Goal: Register for event/course: Sign up to attend an event or enroll in a course

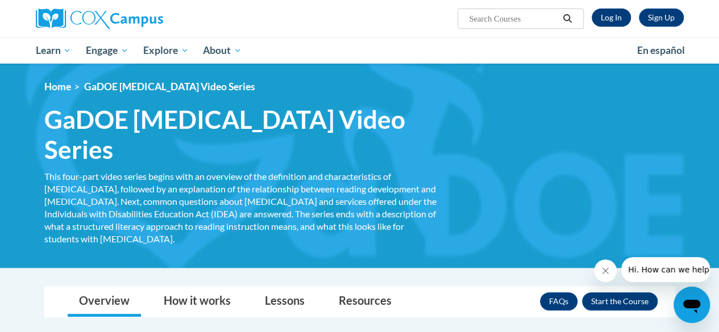
click at [612, 24] on link "Log In" at bounding box center [611, 18] width 39 height 18
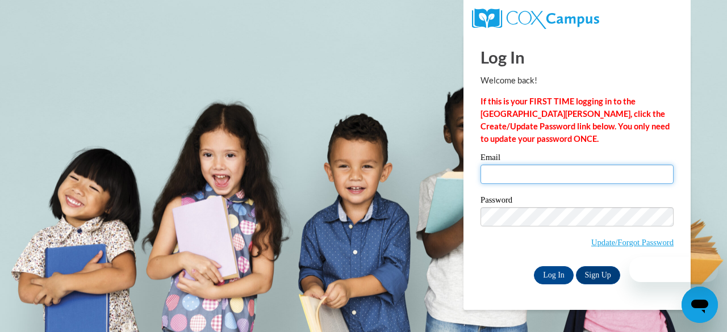
type input "[PERSON_NAME][EMAIL_ADDRESS][PERSON_NAME][PERSON_NAME][DOMAIN_NAME]"
click at [533, 177] on input "[PERSON_NAME][EMAIL_ADDRESS][PERSON_NAME][PERSON_NAME][DOMAIN_NAME]" at bounding box center [577, 174] width 193 height 19
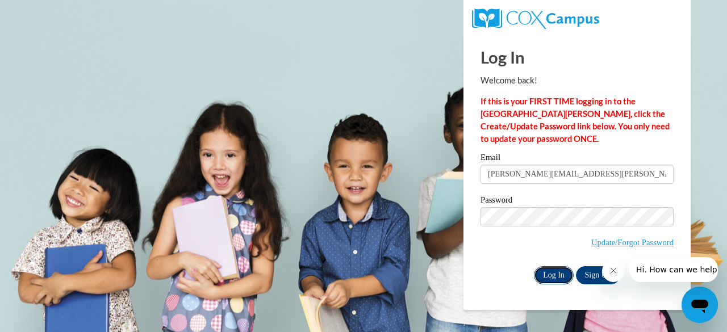
click at [548, 278] on input "Log In" at bounding box center [554, 275] width 40 height 18
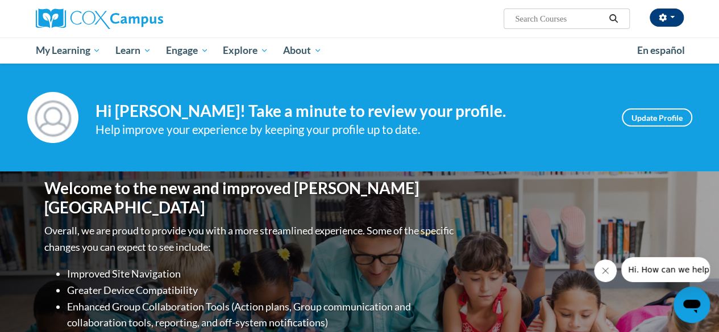
click at [674, 15] on button "button" at bounding box center [666, 18] width 34 height 18
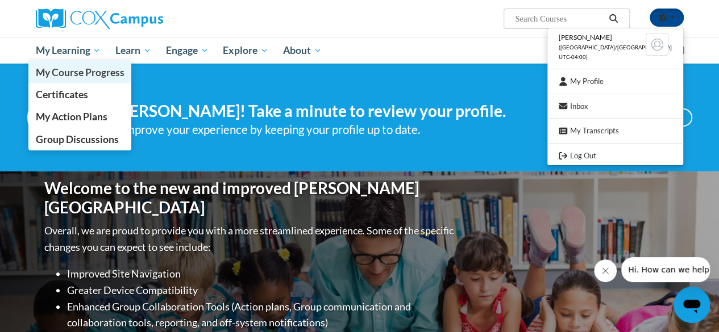
click at [53, 63] on link "My Course Progress" at bounding box center [79, 72] width 103 height 22
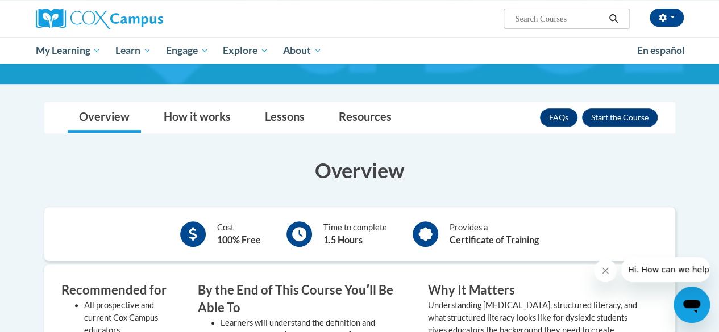
scroll to position [185, 0]
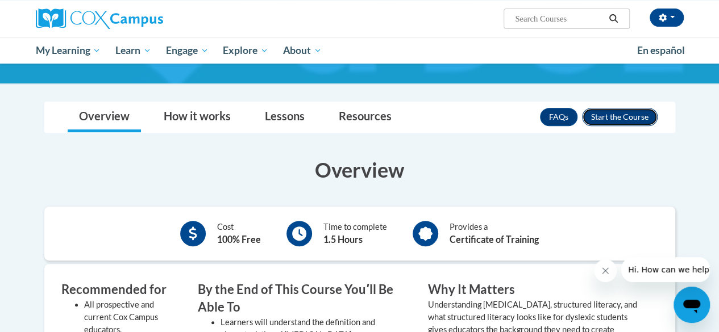
click at [624, 108] on button "Enroll" at bounding box center [620, 117] width 76 height 18
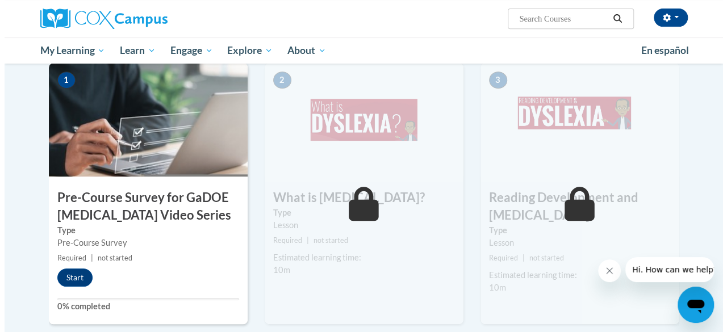
scroll to position [252, 0]
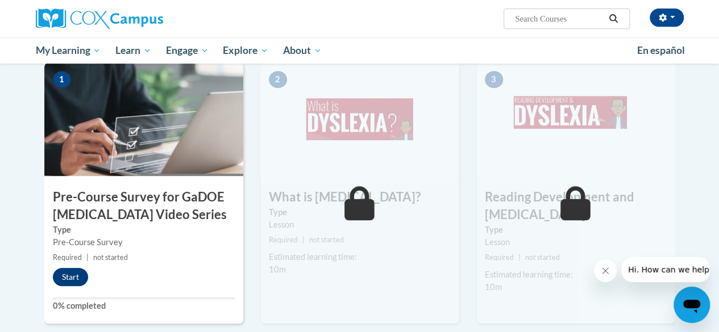
click at [65, 277] on button "Start" at bounding box center [70, 277] width 35 height 18
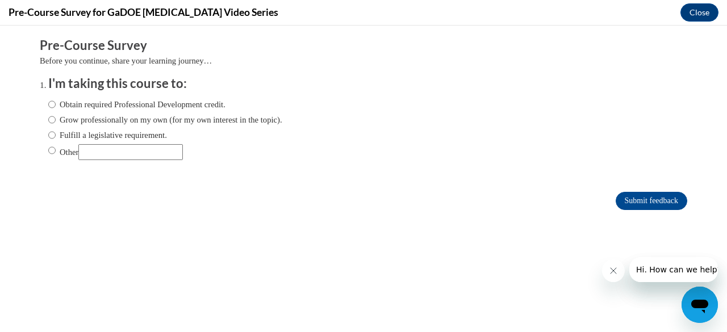
scroll to position [0, 0]
click at [48, 102] on input "Obtain required Professional Development credit." at bounding box center [51, 104] width 7 height 13
radio input "true"
click at [634, 206] on input "Submit feedback" at bounding box center [652, 201] width 72 height 18
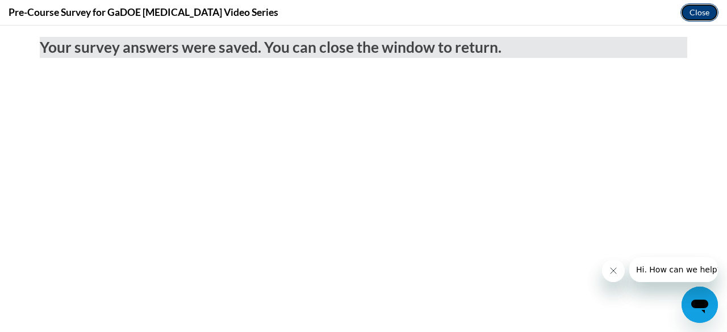
click at [700, 16] on button "Close" at bounding box center [700, 12] width 38 height 18
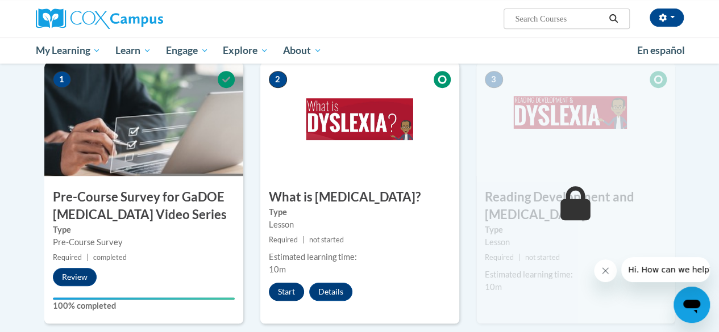
click at [281, 291] on button "Start" at bounding box center [286, 292] width 35 height 18
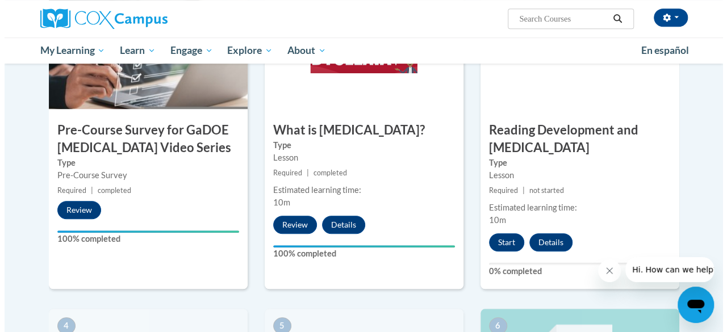
scroll to position [319, 0]
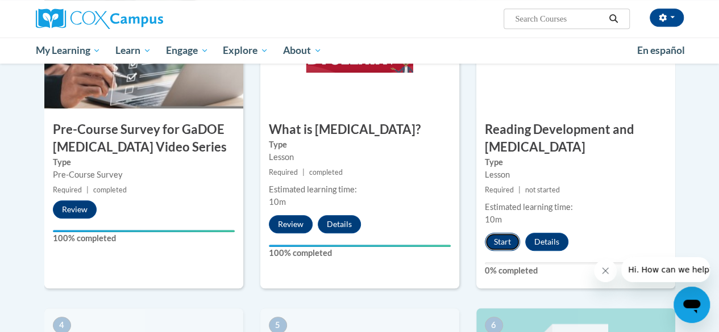
click at [500, 245] on button "Start" at bounding box center [502, 242] width 35 height 18
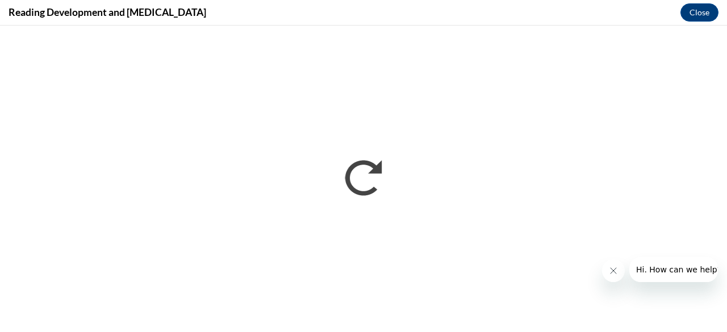
scroll to position [0, 0]
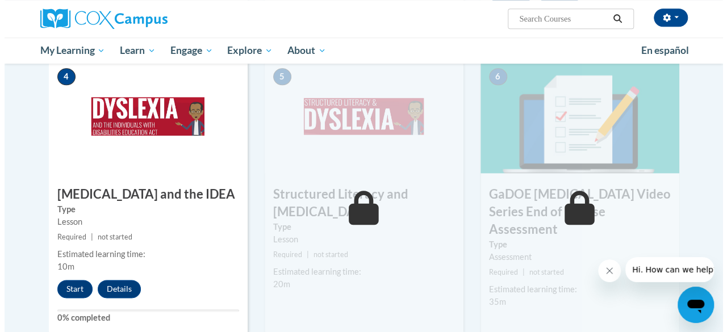
scroll to position [569, 0]
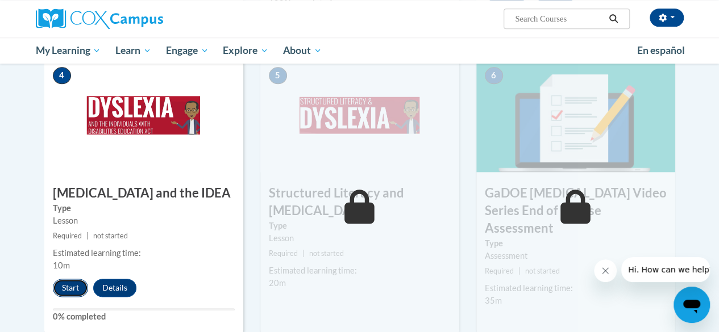
click at [72, 288] on button "Start" at bounding box center [70, 288] width 35 height 18
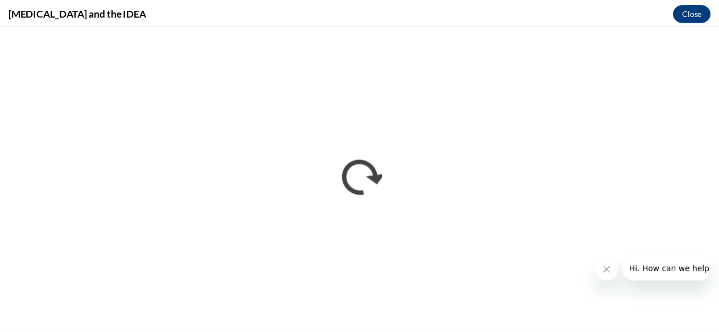
scroll to position [0, 0]
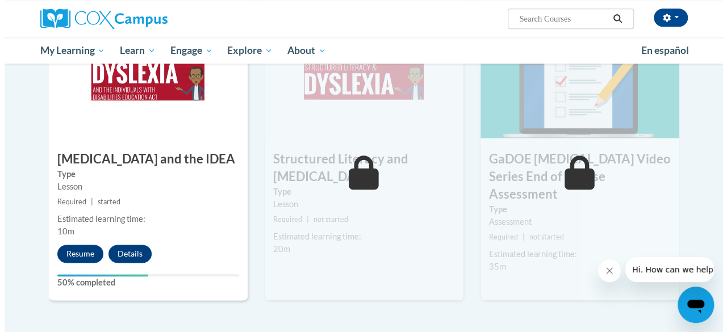
scroll to position [607, 0]
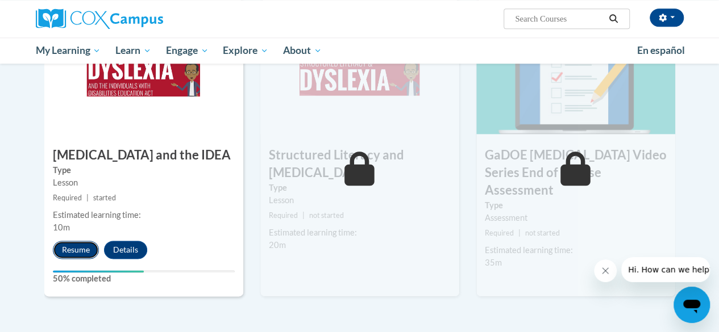
click at [75, 256] on button "Resume" at bounding box center [76, 250] width 46 height 18
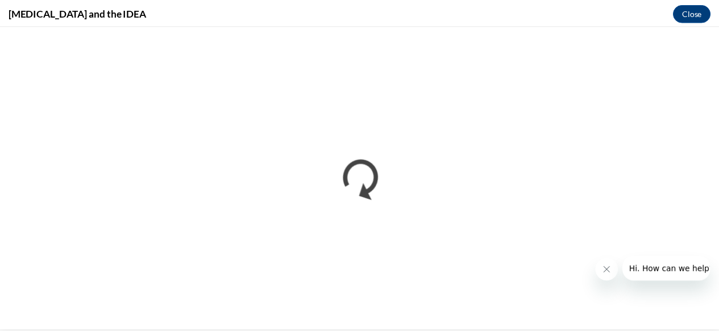
scroll to position [0, 0]
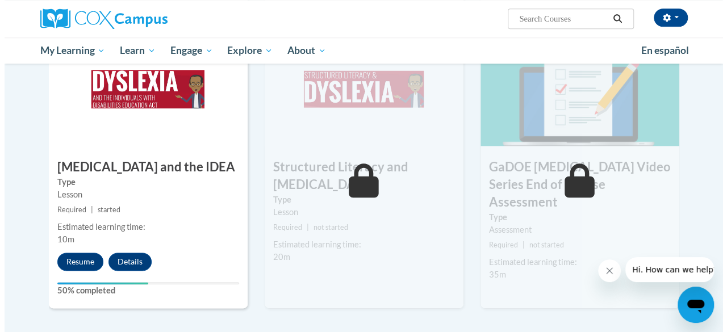
scroll to position [599, 0]
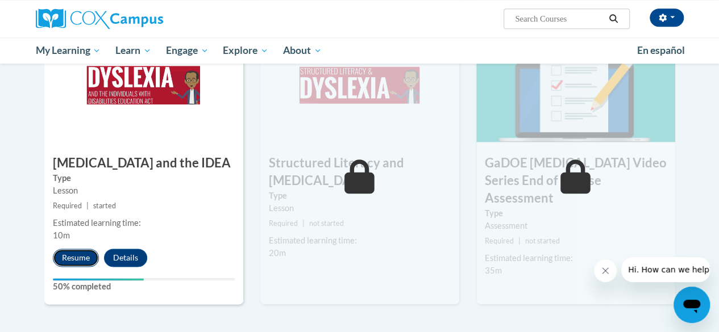
click at [77, 264] on button "Resume" at bounding box center [76, 258] width 46 height 18
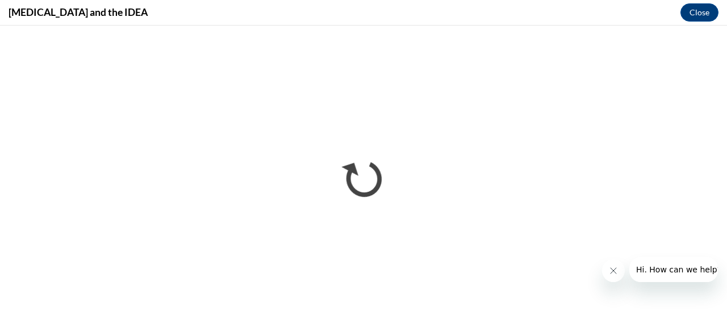
scroll to position [0, 0]
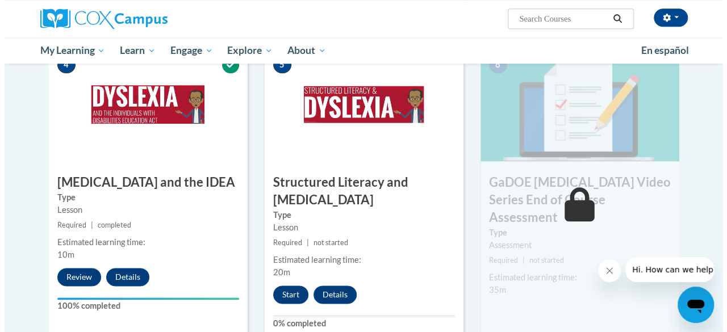
scroll to position [583, 0]
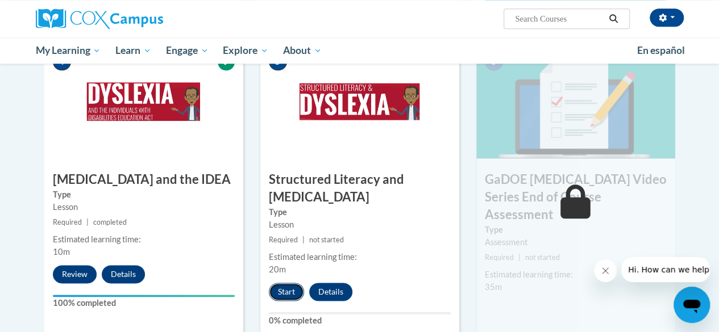
click at [284, 295] on button "Start" at bounding box center [286, 292] width 35 height 18
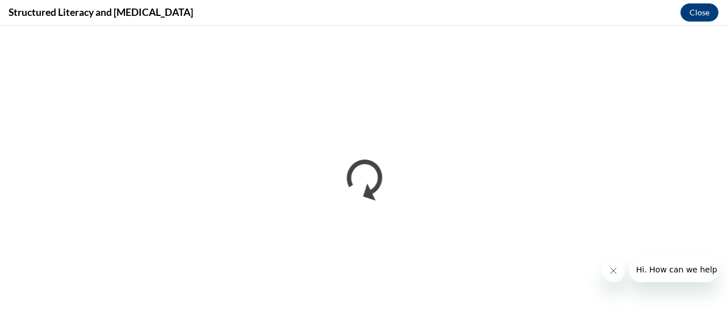
scroll to position [0, 0]
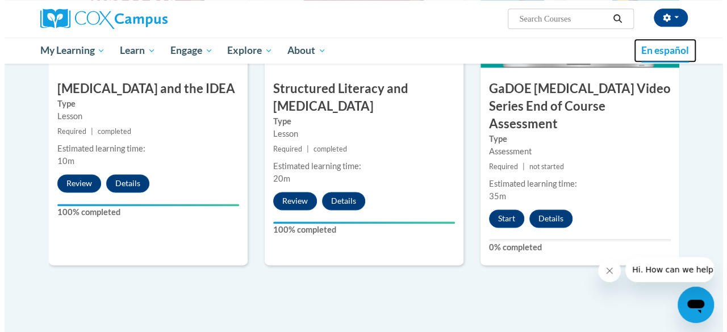
scroll to position [674, 0]
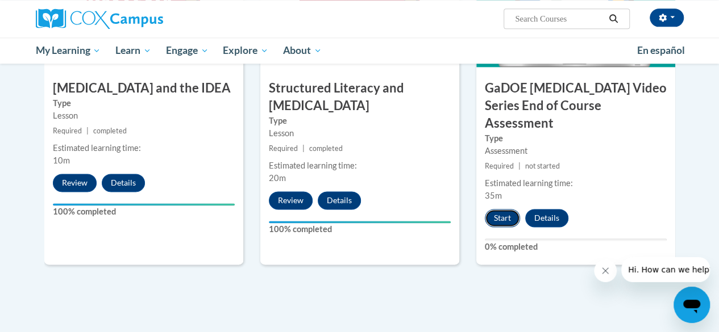
click at [503, 209] on button "Start" at bounding box center [502, 218] width 35 height 18
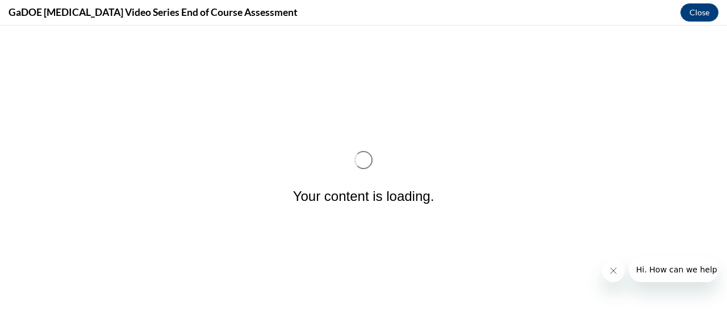
scroll to position [0, 0]
click at [608, 273] on button "Close message from company" at bounding box center [613, 271] width 23 height 23
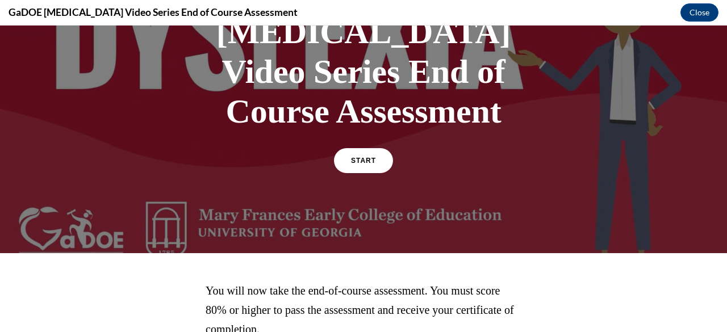
scroll to position [136, 0]
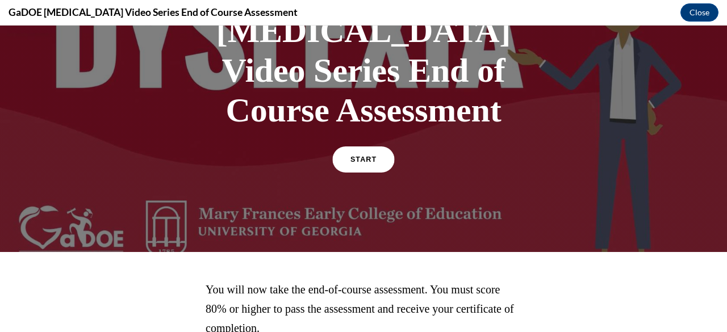
click at [351, 156] on span "START" at bounding box center [364, 160] width 26 height 9
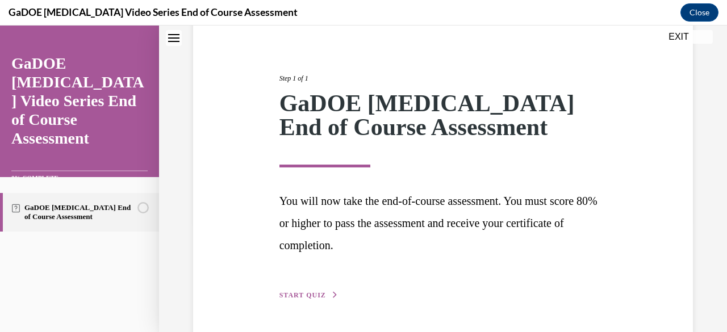
scroll to position [148, 0]
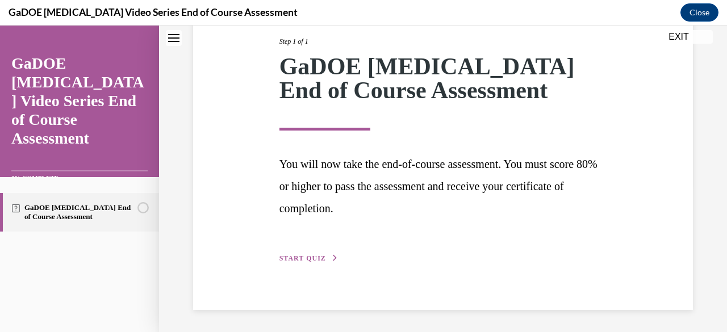
click at [315, 261] on span "START QUIZ" at bounding box center [303, 259] width 47 height 8
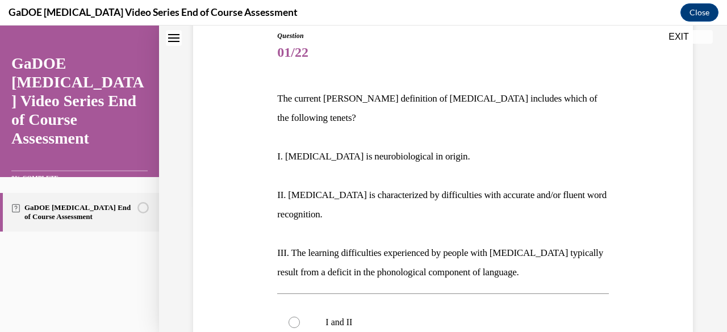
click at [436, 186] on p "II. Dyslexia is characterized by difficulties with accurate and/or fluent word …" at bounding box center [442, 205] width 331 height 39
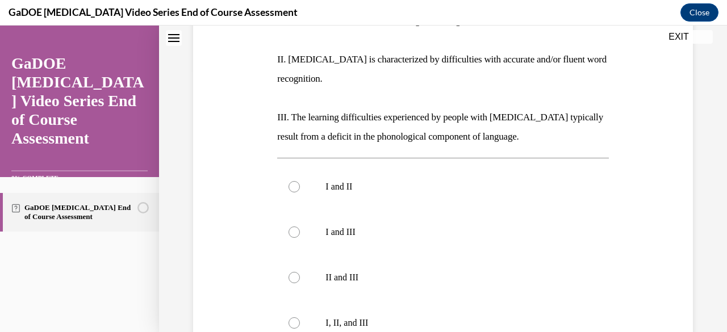
scroll to position [264, 0]
click at [295, 264] on label "II and III" at bounding box center [442, 277] width 331 height 45
click at [295, 272] on input "II and III" at bounding box center [294, 277] width 11 height 11
radio input "true"
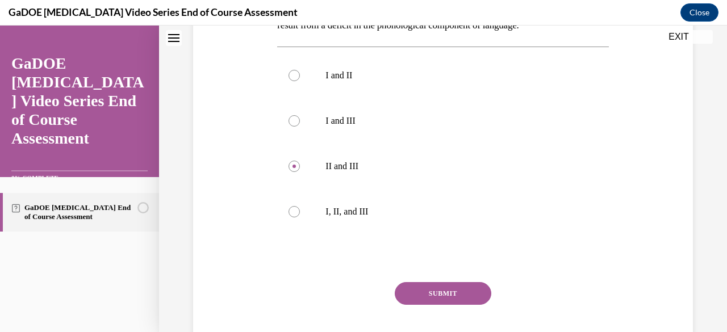
click at [443, 282] on button "SUBMIT" at bounding box center [443, 293] width 97 height 23
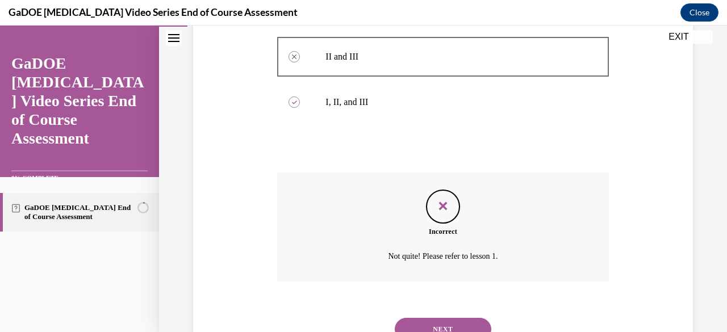
scroll to position [486, 0]
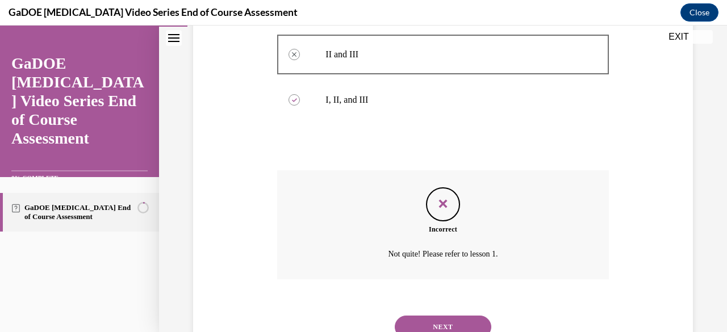
click at [455, 316] on button "NEXT" at bounding box center [443, 327] width 97 height 23
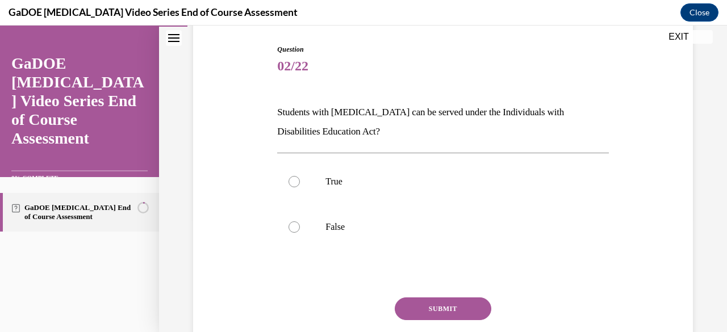
scroll to position [126, 0]
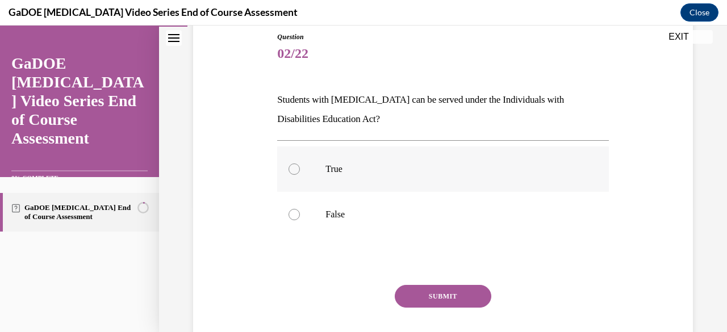
click at [295, 173] on div at bounding box center [294, 169] width 11 height 11
click at [295, 173] on input "True" at bounding box center [294, 169] width 11 height 11
radio input "true"
click at [445, 293] on button "SUBMIT" at bounding box center [443, 296] width 97 height 23
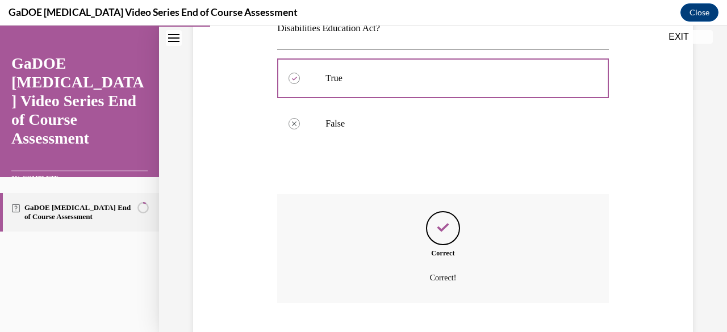
scroll to position [286, 0]
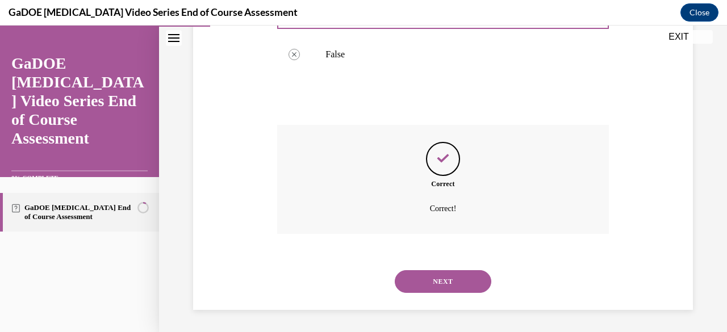
click at [460, 282] on button "NEXT" at bounding box center [443, 281] width 97 height 23
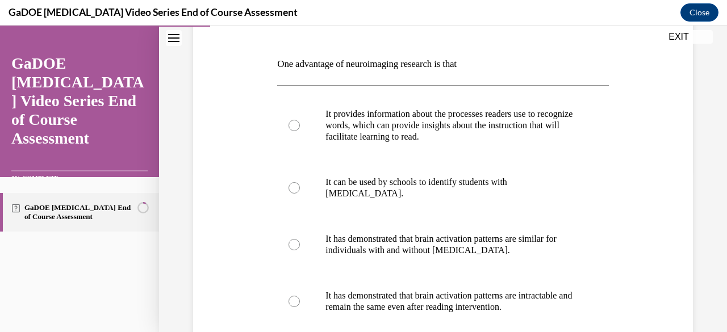
scroll to position [165, 0]
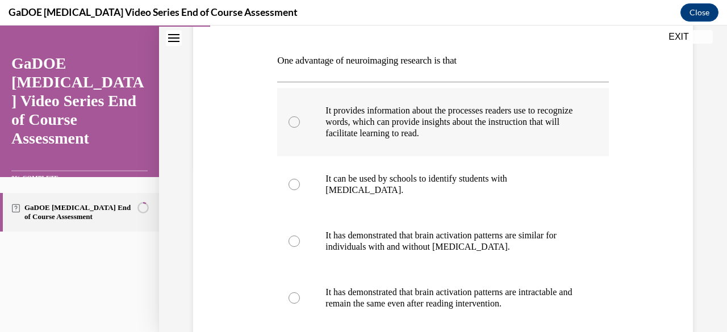
click at [294, 126] on div at bounding box center [294, 121] width 11 height 11
click at [294, 126] on input "It provides information about the processes readers use to recognize words, whi…" at bounding box center [294, 121] width 11 height 11
radio input "true"
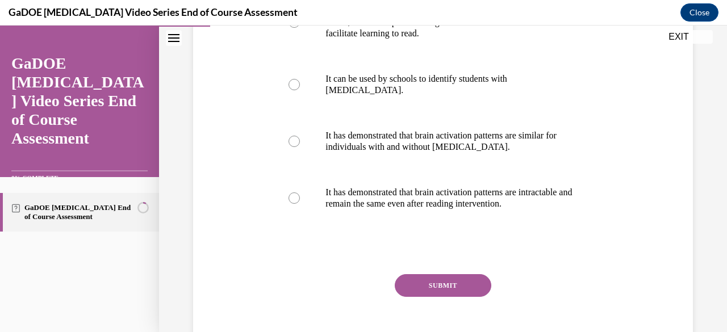
click at [455, 291] on button "SUBMIT" at bounding box center [443, 285] width 97 height 23
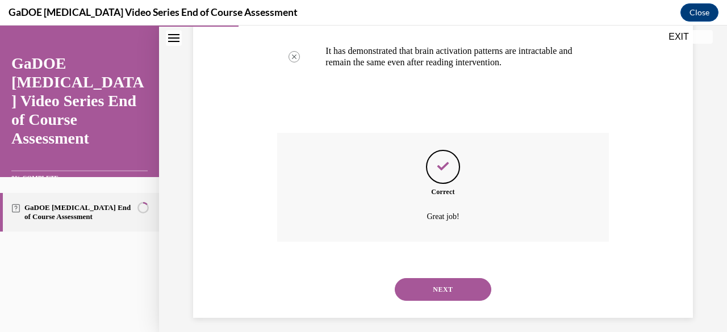
scroll to position [415, 0]
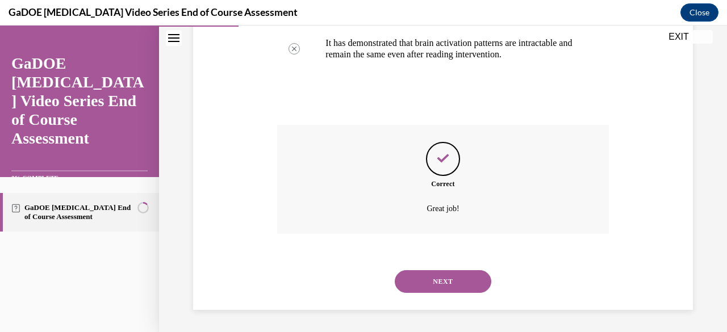
click at [446, 292] on button "NEXT" at bounding box center [443, 281] width 97 height 23
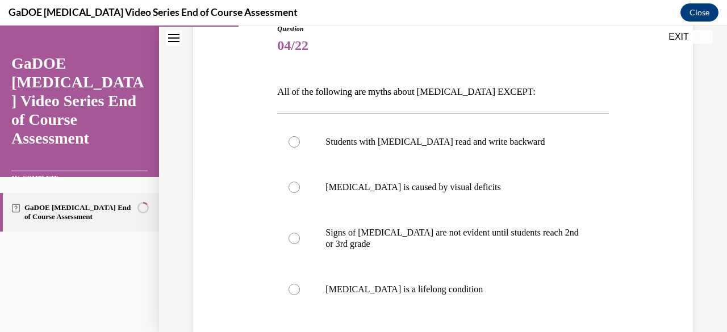
scroll to position [136, 0]
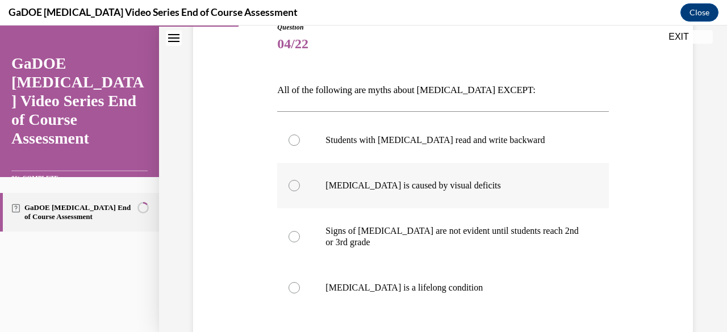
click at [295, 189] on div at bounding box center [294, 185] width 11 height 11
click at [295, 189] on input "Dyslexia is caused by visual deficits" at bounding box center [294, 185] width 11 height 11
radio input "true"
click at [282, 239] on label "Signs of dyslexia are not evident until students reach 2nd or 3rd grade" at bounding box center [442, 237] width 331 height 57
click at [289, 239] on input "Signs of dyslexia are not evident until students reach 2nd or 3rd grade" at bounding box center [294, 236] width 11 height 11
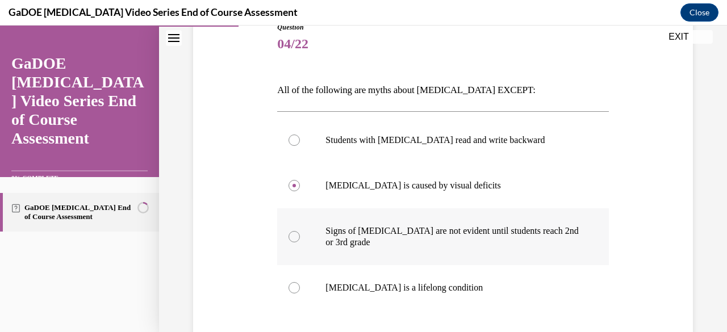
radio input "true"
click at [304, 194] on label "Dyslexia is caused by visual deficits" at bounding box center [442, 185] width 331 height 45
click at [300, 191] on input "Dyslexia is caused by visual deficits" at bounding box center [294, 185] width 11 height 11
radio input "true"
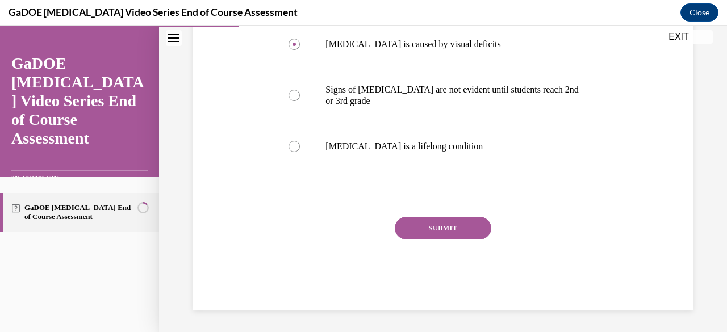
click at [457, 232] on button "SUBMIT" at bounding box center [443, 228] width 97 height 23
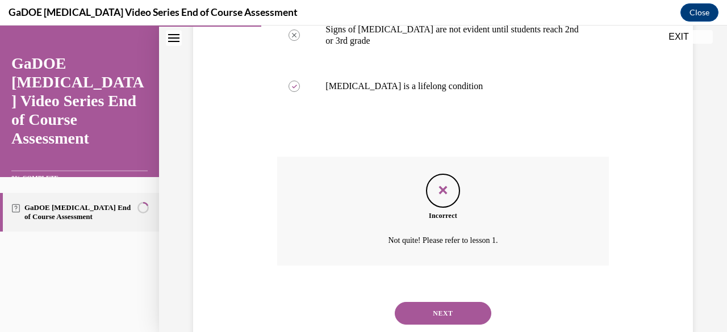
scroll to position [340, 0]
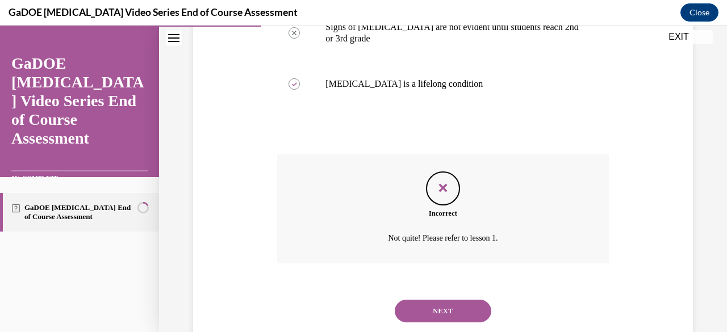
click at [448, 317] on button "NEXT" at bounding box center [443, 311] width 97 height 23
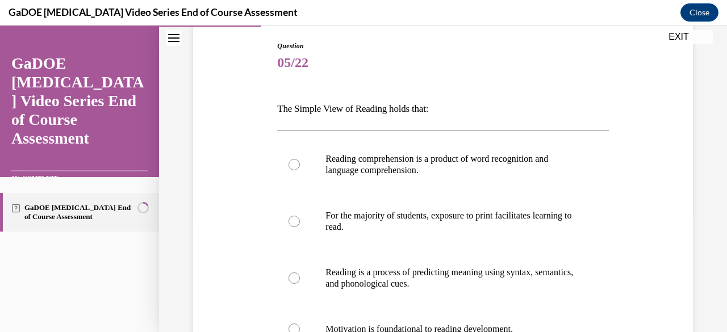
scroll to position [119, 0]
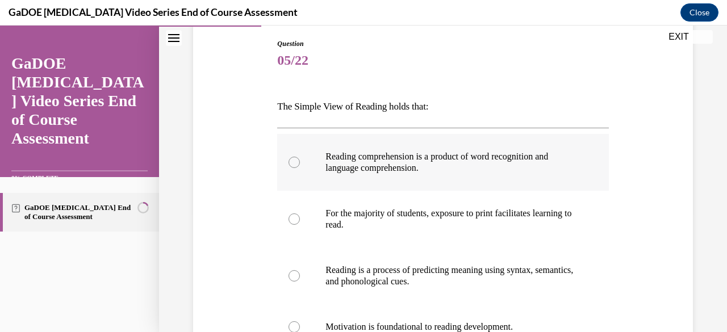
click at [298, 163] on div at bounding box center [294, 162] width 11 height 11
click at [298, 163] on input "Reading comprehension is a product of word recognition and language comprehensi…" at bounding box center [294, 162] width 11 height 11
radio input "true"
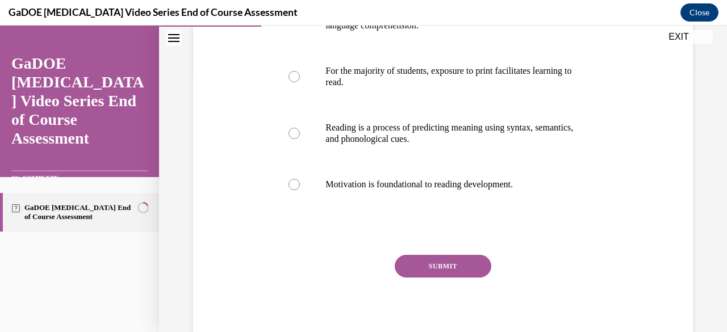
click at [463, 271] on button "SUBMIT" at bounding box center [443, 266] width 97 height 23
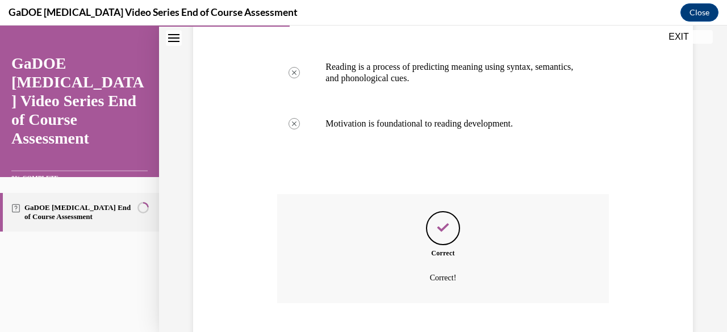
scroll to position [392, 0]
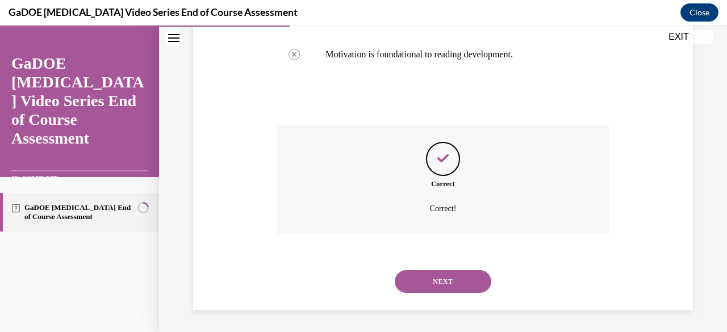
click at [460, 287] on button "NEXT" at bounding box center [443, 281] width 97 height 23
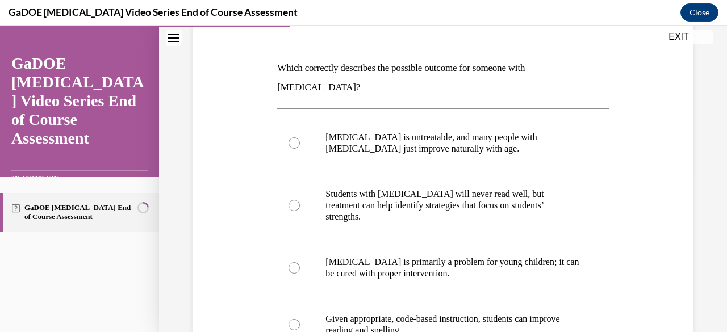
scroll to position [163, 0]
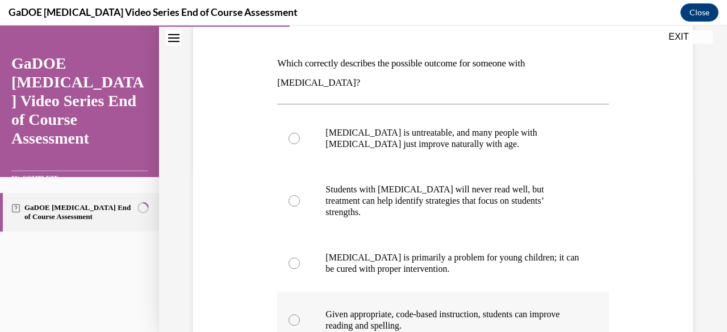
click at [301, 292] on label "Given appropriate, code-based instruction, students can improve reading and spe…" at bounding box center [442, 320] width 331 height 57
click at [300, 315] on input "Given appropriate, code-based instruction, students can improve reading and spe…" at bounding box center [294, 320] width 11 height 11
radio input "true"
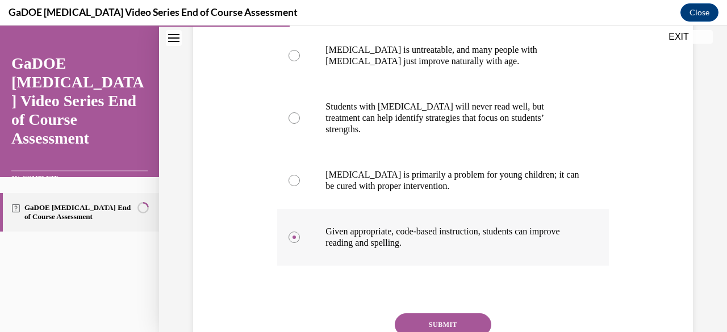
scroll to position [245, 0]
click at [453, 314] on button "SUBMIT" at bounding box center [443, 325] width 97 height 23
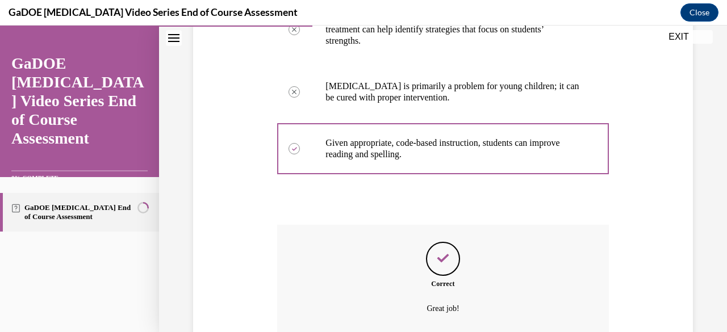
scroll to position [403, 0]
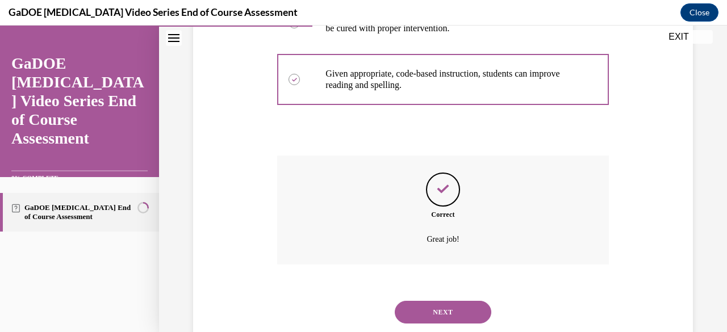
click at [458, 301] on button "NEXT" at bounding box center [443, 312] width 97 height 23
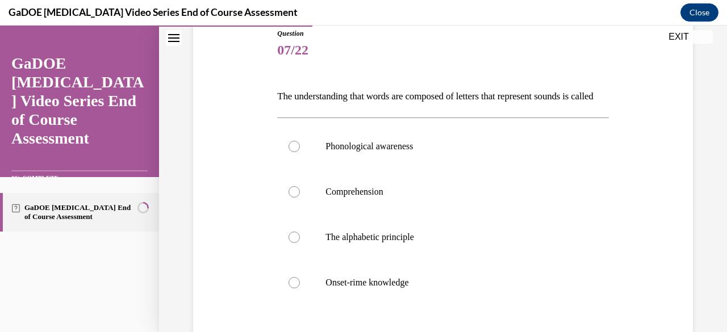
scroll to position [130, 0]
click at [290, 243] on div at bounding box center [294, 237] width 11 height 11
click at [290, 243] on input "The alphabetic principle" at bounding box center [294, 237] width 11 height 11
radio input "true"
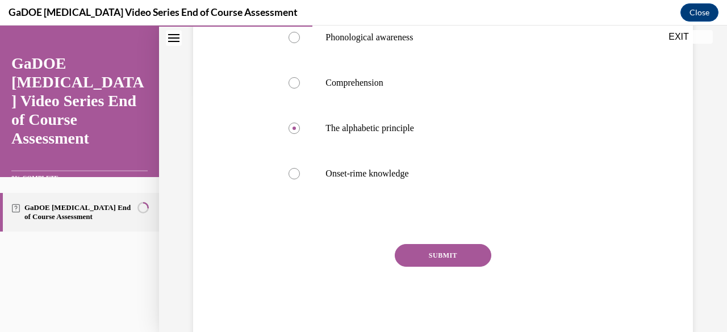
click at [458, 267] on button "SUBMIT" at bounding box center [443, 255] width 97 height 23
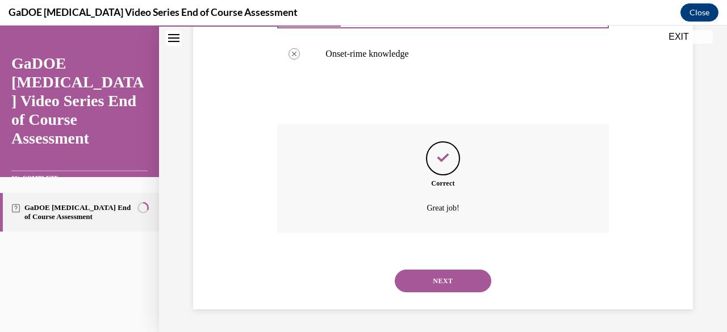
scroll to position [377, 0]
click at [460, 286] on button "NEXT" at bounding box center [443, 281] width 97 height 23
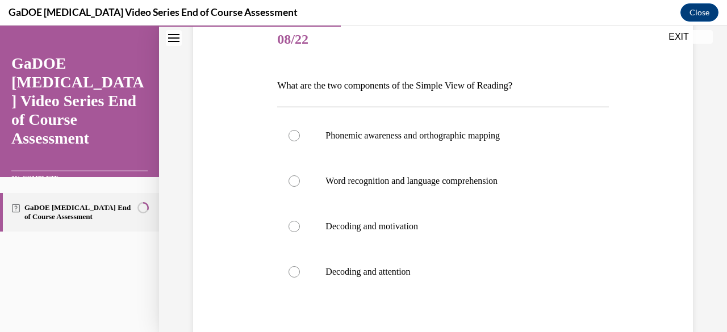
scroll to position [142, 0]
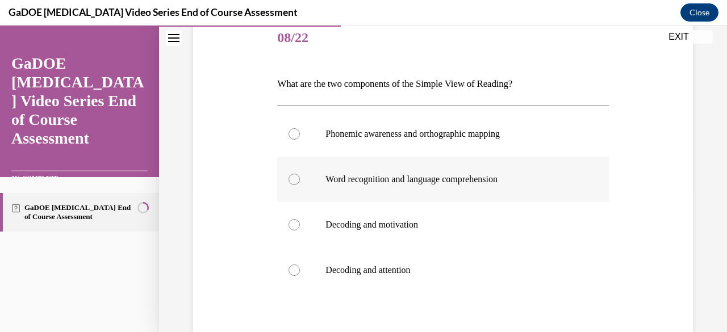
click at [295, 180] on div at bounding box center [294, 179] width 11 height 11
click at [295, 180] on input "Word recognition and language comprehension" at bounding box center [294, 179] width 11 height 11
radio input "true"
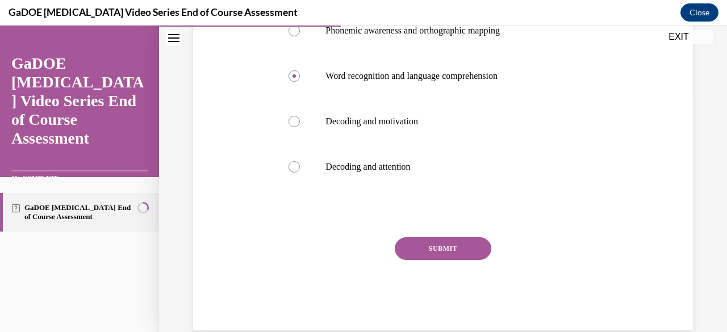
click at [452, 253] on button "SUBMIT" at bounding box center [443, 249] width 97 height 23
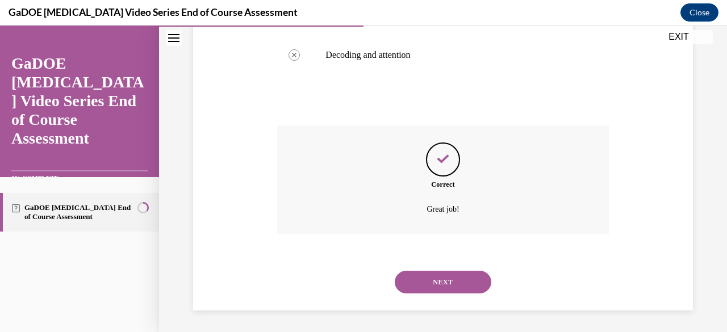
scroll to position [358, 0]
click at [463, 282] on button "NEXT" at bounding box center [443, 281] width 97 height 23
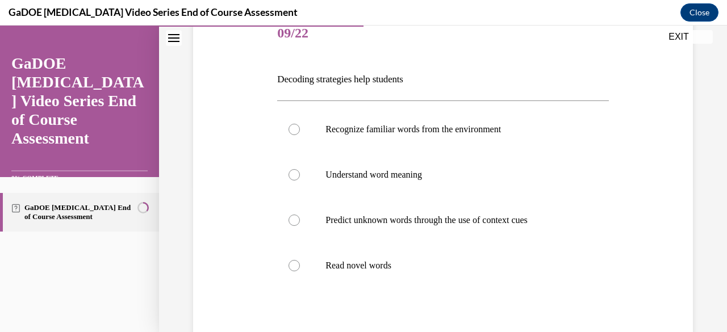
scroll to position [150, 0]
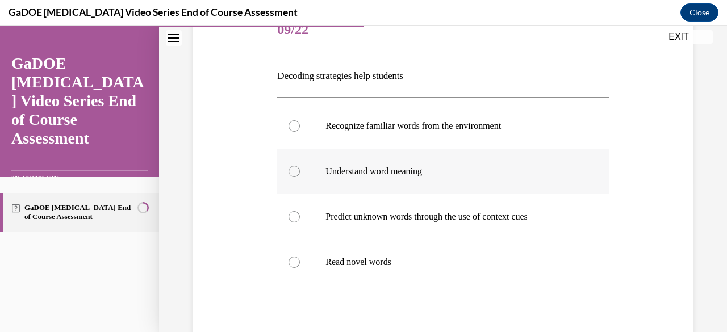
click at [295, 178] on label "Understand word meaning" at bounding box center [442, 171] width 331 height 45
click at [295, 177] on input "Understand word meaning" at bounding box center [294, 171] width 11 height 11
radio input "true"
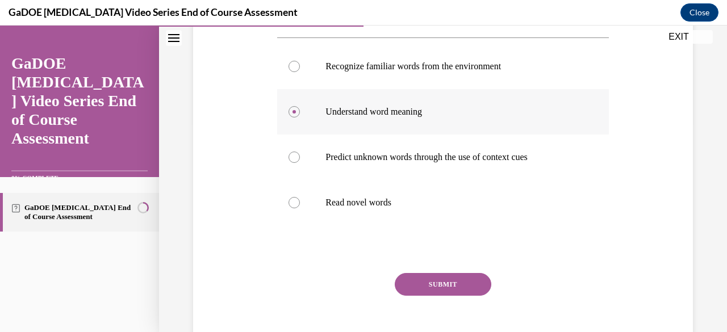
scroll to position [213, 0]
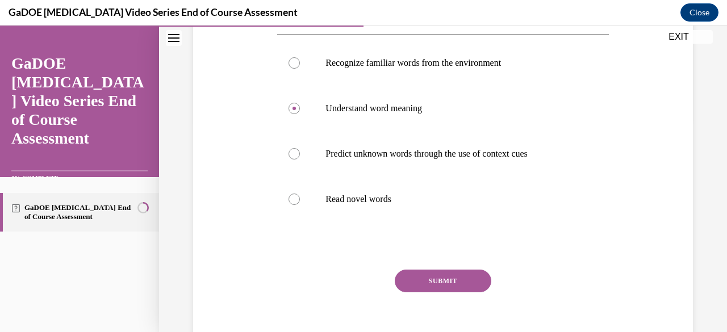
click at [455, 280] on button "SUBMIT" at bounding box center [443, 281] width 97 height 23
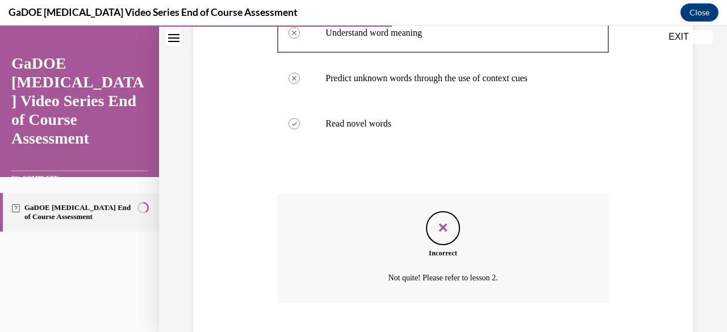
scroll to position [358, 0]
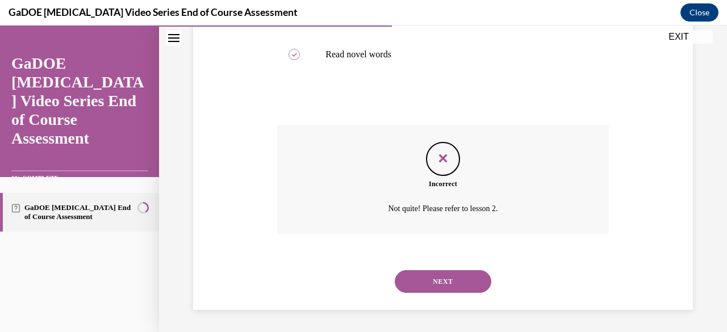
click at [455, 282] on button "NEXT" at bounding box center [443, 281] width 97 height 23
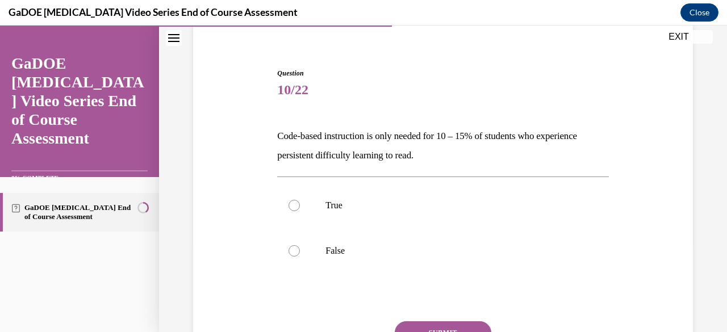
scroll to position [93, 0]
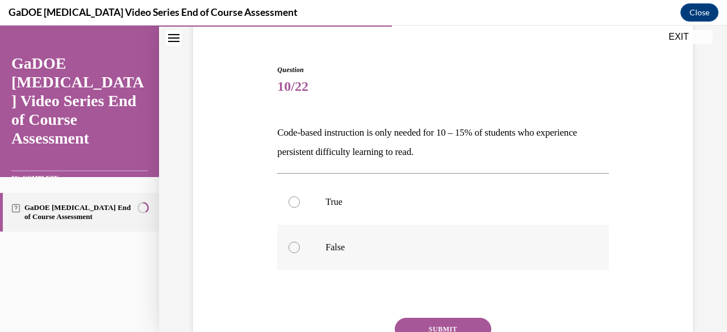
click at [290, 243] on div at bounding box center [294, 247] width 11 height 11
click at [290, 243] on input "False" at bounding box center [294, 247] width 11 height 11
radio input "true"
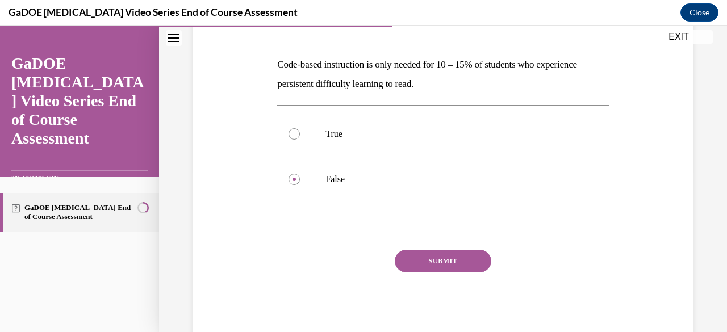
click at [454, 260] on button "SUBMIT" at bounding box center [443, 261] width 97 height 23
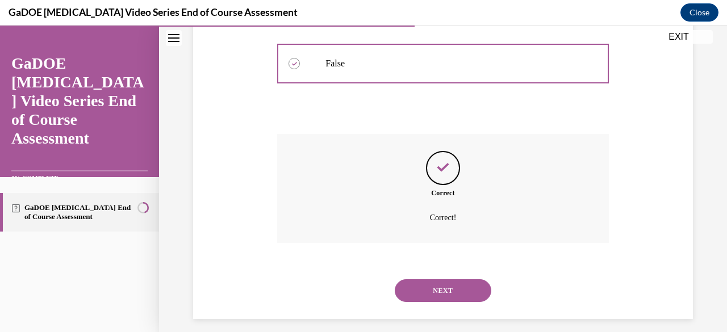
scroll to position [286, 0]
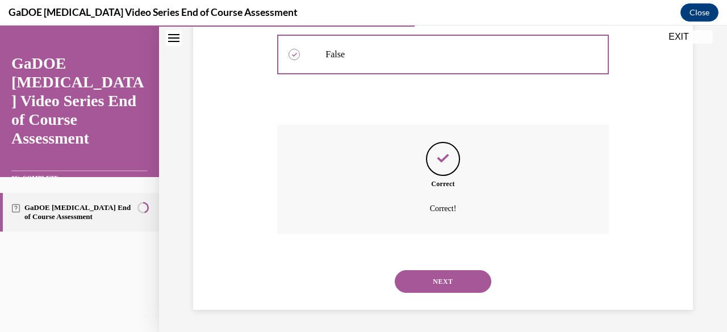
click at [460, 289] on button "NEXT" at bounding box center [443, 281] width 97 height 23
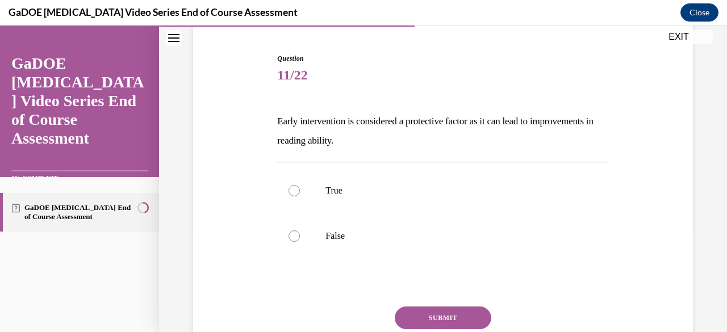
scroll to position [108, 0]
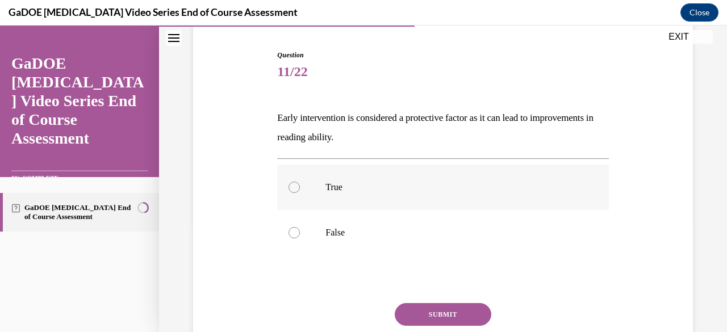
click at [298, 187] on div at bounding box center [294, 187] width 11 height 11
click at [298, 187] on input "True" at bounding box center [294, 187] width 11 height 11
radio input "true"
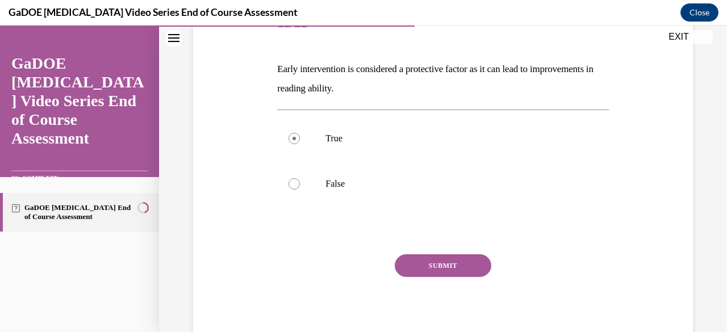
click at [456, 268] on button "SUBMIT" at bounding box center [443, 266] width 97 height 23
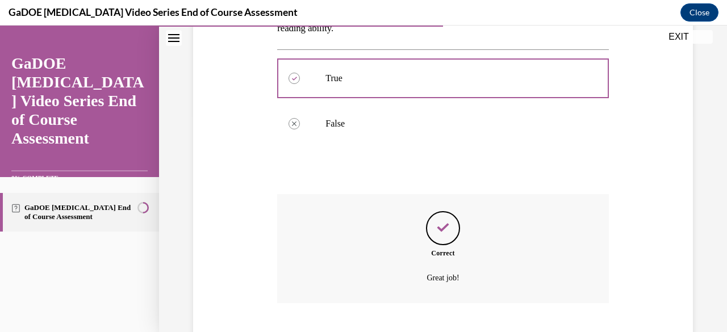
scroll to position [286, 0]
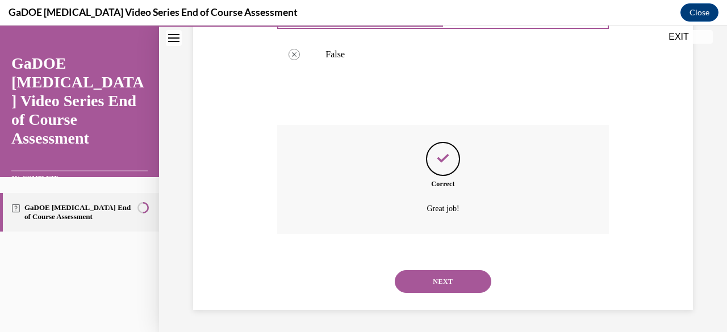
click at [464, 289] on button "NEXT" at bounding box center [443, 281] width 97 height 23
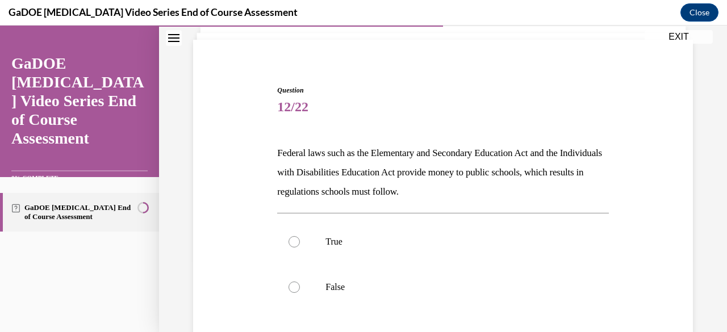
scroll to position [74, 0]
click at [297, 239] on div at bounding box center [294, 240] width 11 height 11
click at [297, 239] on input "True" at bounding box center [294, 240] width 11 height 11
radio input "true"
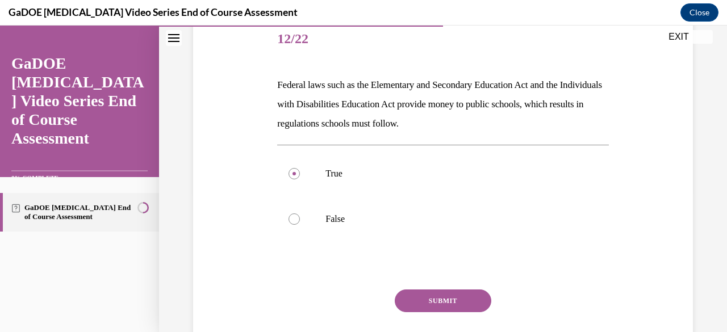
click at [445, 305] on button "SUBMIT" at bounding box center [443, 301] width 97 height 23
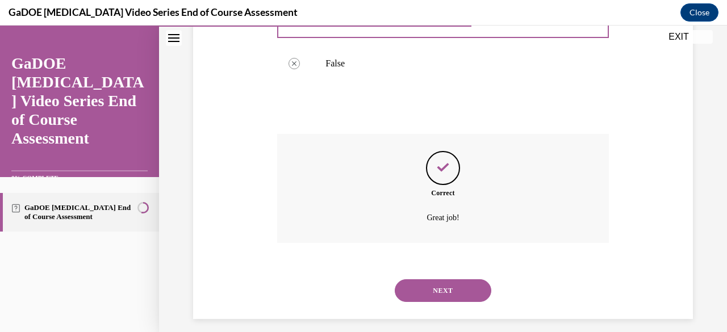
scroll to position [306, 0]
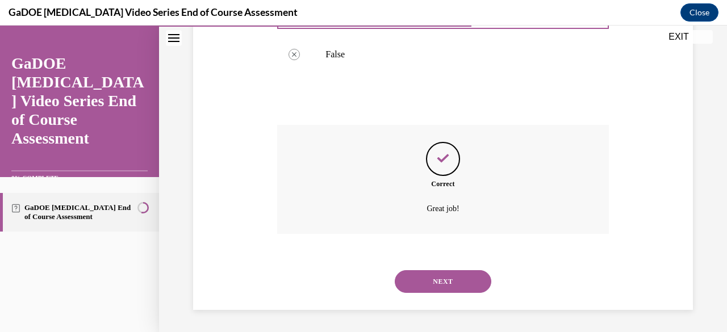
click at [465, 285] on button "NEXT" at bounding box center [443, 281] width 97 height 23
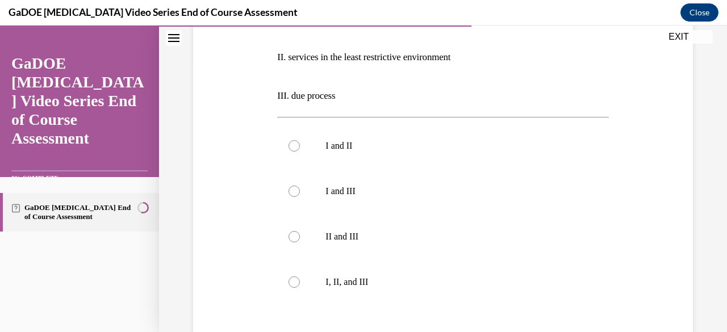
scroll to position [273, 0]
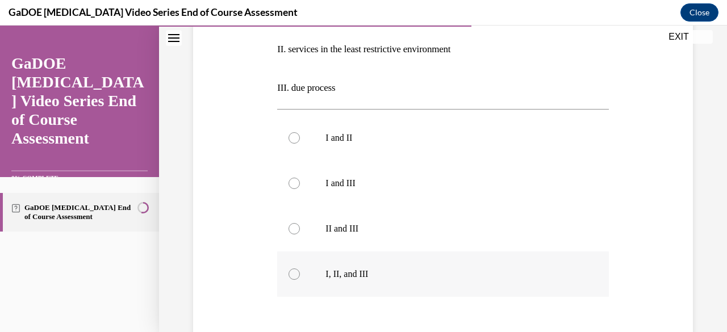
click at [285, 270] on label "I, II, and III" at bounding box center [442, 274] width 331 height 45
click at [289, 270] on input "I, II, and III" at bounding box center [294, 274] width 11 height 11
radio input "true"
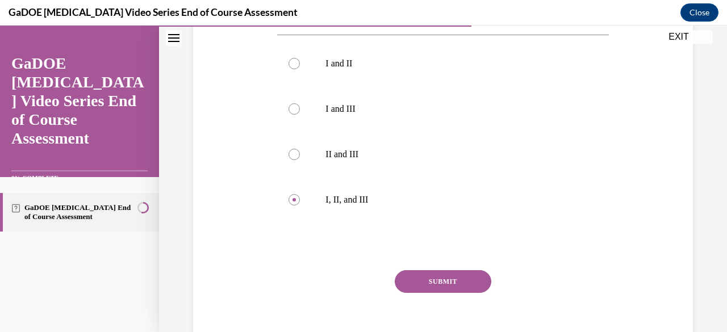
click at [451, 285] on button "SUBMIT" at bounding box center [443, 281] width 97 height 23
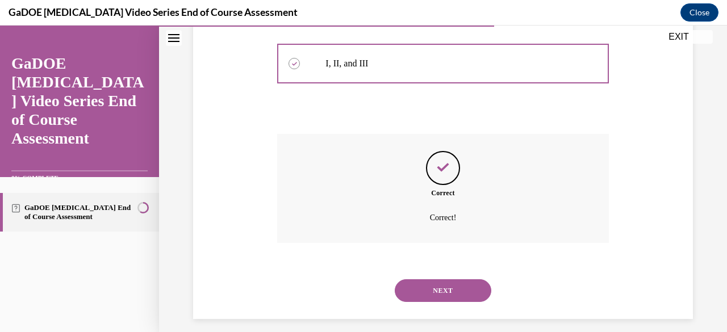
scroll to position [493, 0]
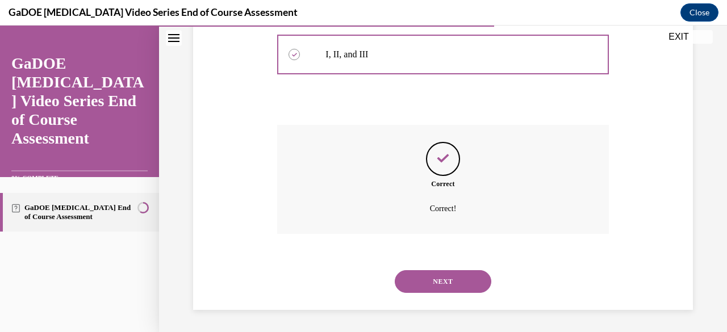
click at [459, 284] on button "NEXT" at bounding box center [443, 281] width 97 height 23
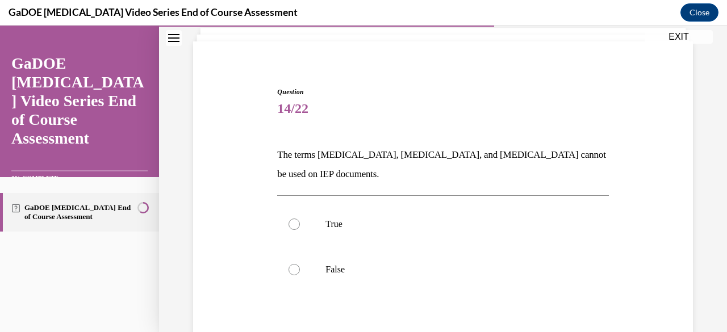
scroll to position [73, 0]
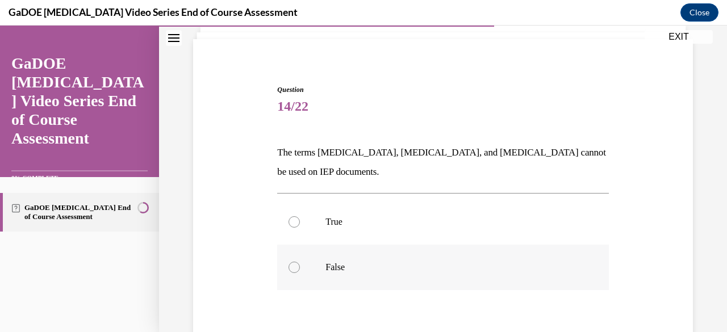
click at [281, 280] on label "False" at bounding box center [442, 267] width 331 height 45
click at [289, 273] on input "False" at bounding box center [294, 267] width 11 height 11
radio input "true"
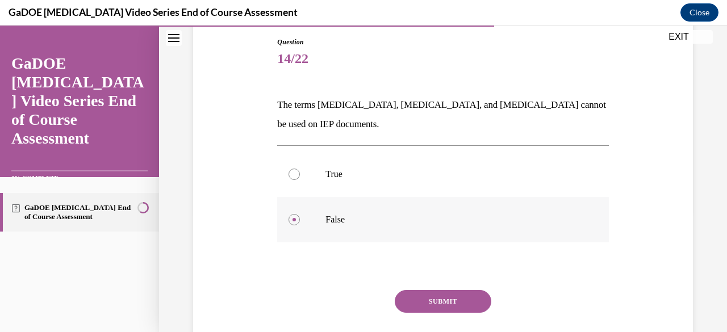
scroll to position [165, 0]
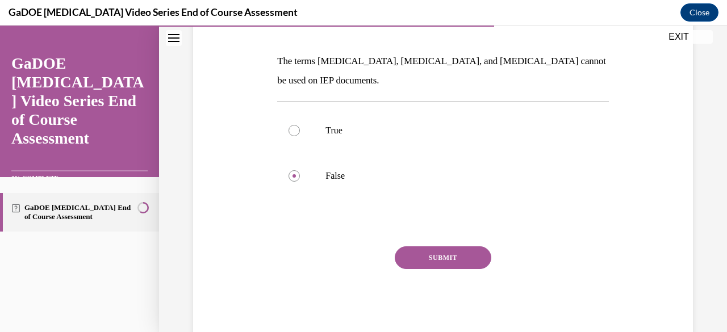
click at [457, 259] on button "SUBMIT" at bounding box center [443, 258] width 97 height 23
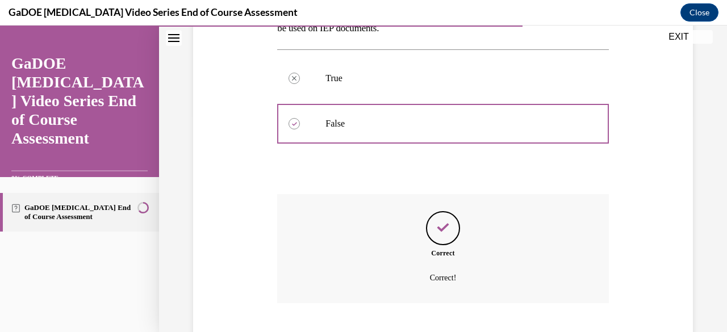
scroll to position [286, 0]
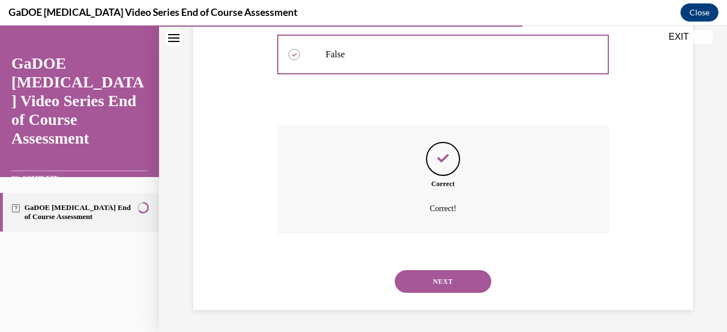
click at [465, 284] on button "NEXT" at bounding box center [443, 281] width 97 height 23
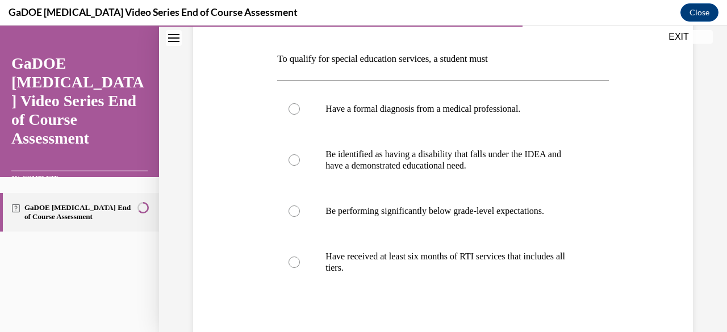
scroll to position [143, 0]
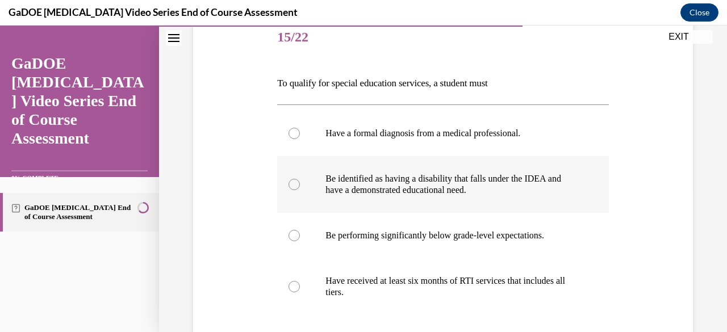
click at [306, 184] on label "Be identified as having a disability that falls under the IDEA and have a demon…" at bounding box center [442, 184] width 331 height 57
click at [300, 184] on input "Be identified as having a disability that falls under the IDEA and have a demon…" at bounding box center [294, 184] width 11 height 11
radio input "true"
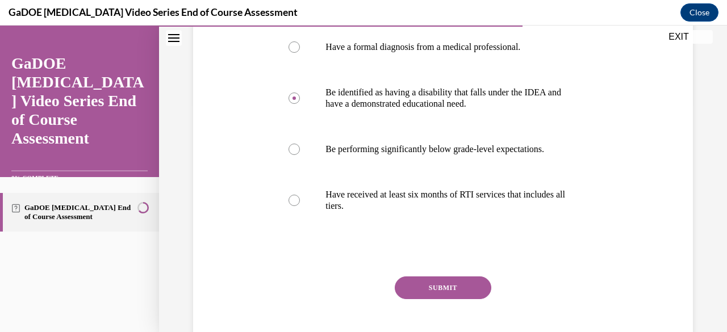
click at [460, 291] on button "SUBMIT" at bounding box center [443, 288] width 97 height 23
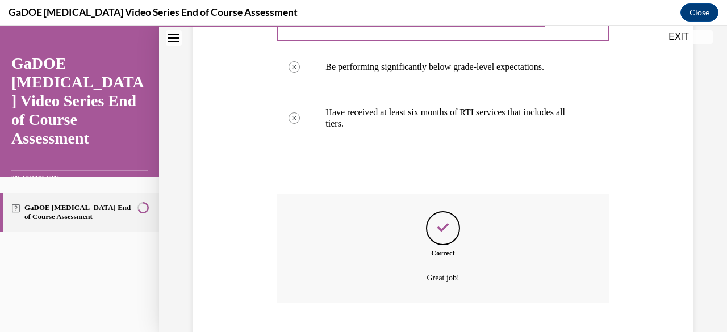
scroll to position [381, 0]
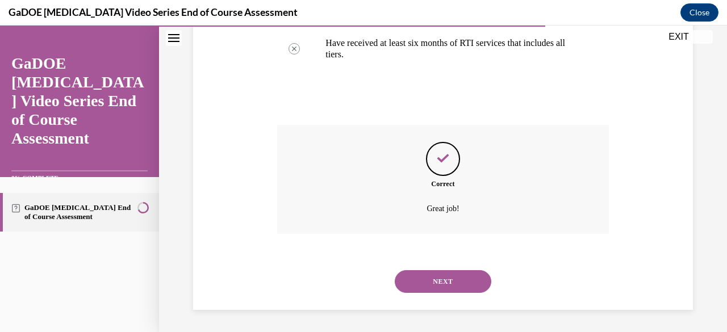
click at [466, 285] on button "NEXT" at bounding box center [443, 281] width 97 height 23
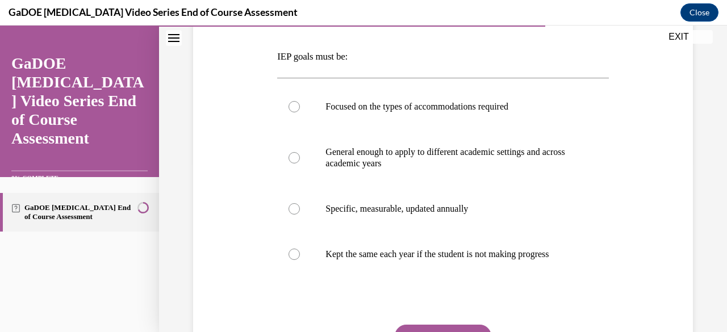
scroll to position [170, 0]
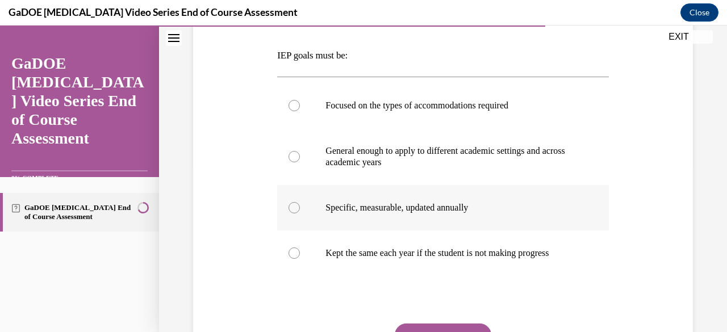
click at [303, 203] on label "Specific, measurable, updated annually" at bounding box center [442, 207] width 331 height 45
click at [300, 203] on input "Specific, measurable, updated annually" at bounding box center [294, 207] width 11 height 11
radio input "true"
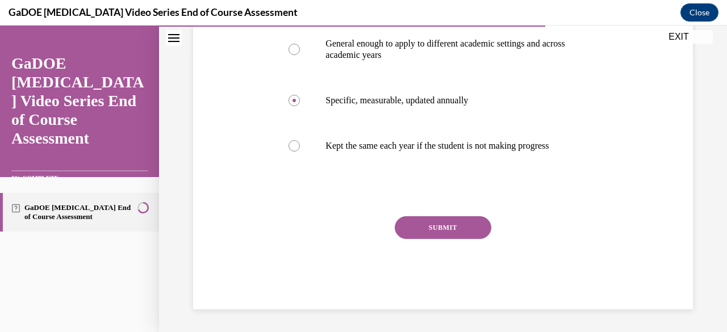
click at [455, 238] on button "SUBMIT" at bounding box center [443, 227] width 97 height 23
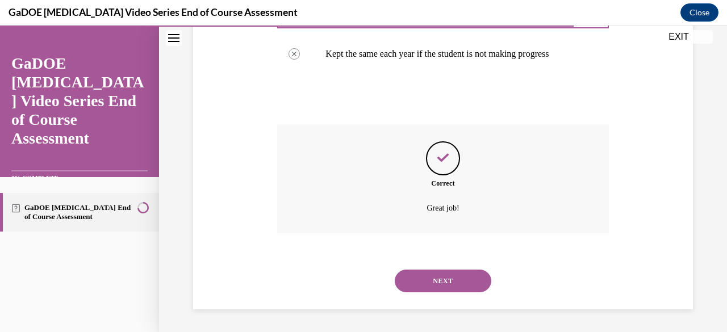
scroll to position [381, 0]
click at [465, 281] on button "NEXT" at bounding box center [443, 281] width 97 height 23
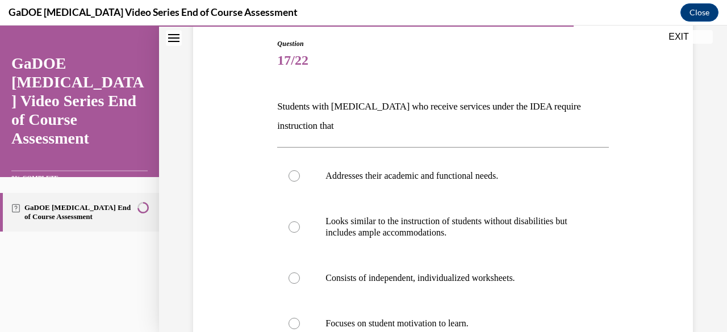
scroll to position [119, 0]
click at [291, 168] on label "Addresses their academic and functional needs." at bounding box center [442, 175] width 331 height 45
click at [291, 170] on input "Addresses their academic and functional needs." at bounding box center [294, 175] width 11 height 11
radio input "true"
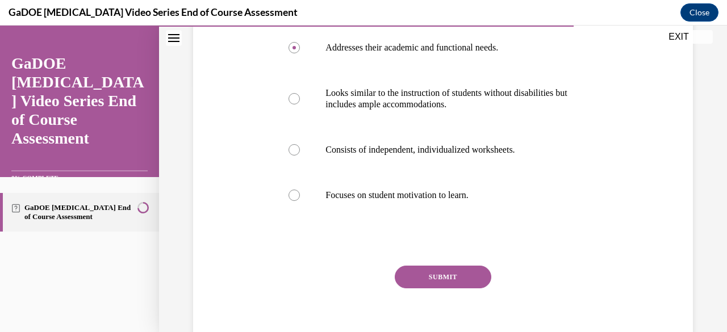
click at [449, 276] on button "SUBMIT" at bounding box center [443, 277] width 97 height 23
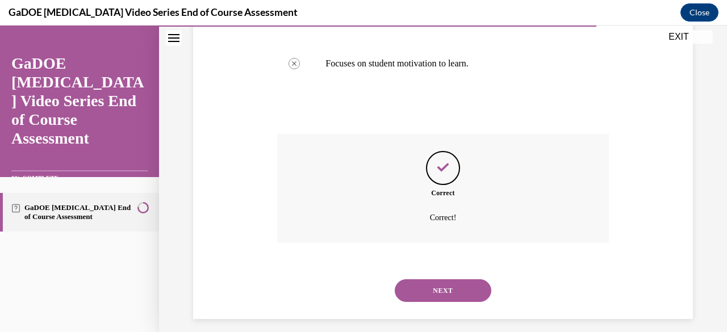
scroll to position [389, 0]
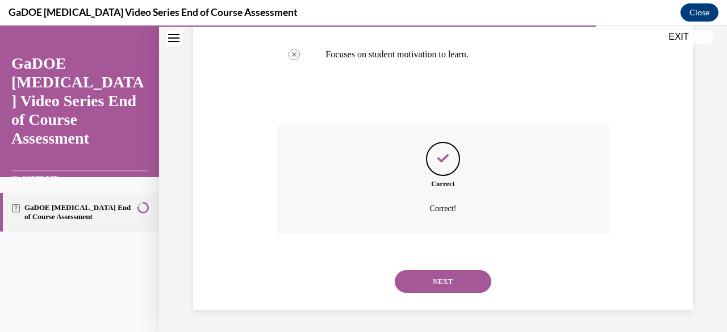
click at [456, 288] on button "NEXT" at bounding box center [443, 281] width 97 height 23
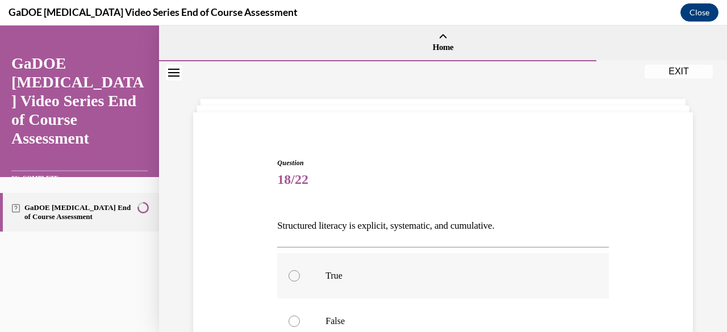
click at [301, 270] on label "True" at bounding box center [442, 275] width 331 height 45
click at [300, 270] on input "True" at bounding box center [294, 275] width 11 height 11
radio input "true"
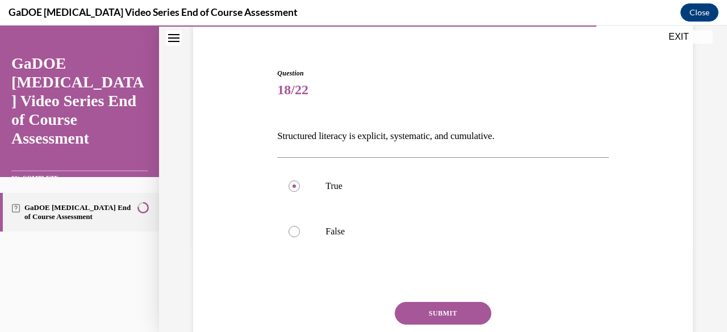
click at [437, 319] on button "SUBMIT" at bounding box center [443, 313] width 97 height 23
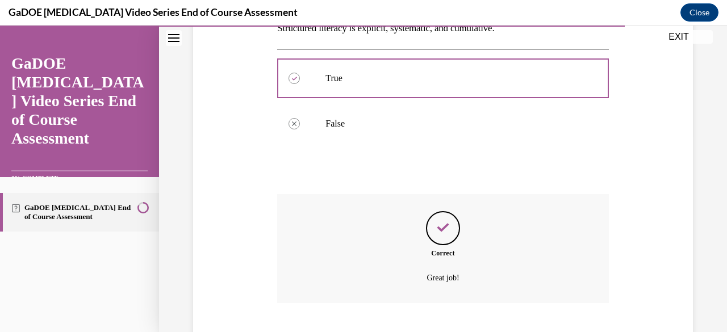
scroll to position [267, 0]
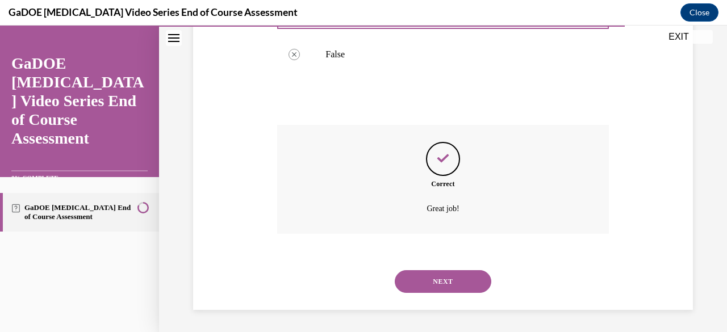
click at [461, 284] on button "NEXT" at bounding box center [443, 281] width 97 height 23
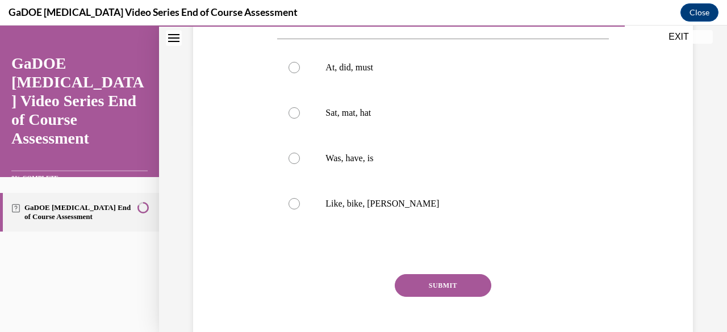
scroll to position [210, 0]
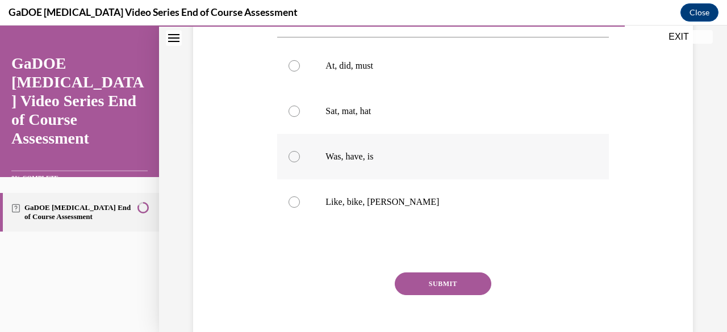
click at [295, 165] on label "Was, have, is" at bounding box center [442, 156] width 331 height 45
click at [295, 163] on input "Was, have, is" at bounding box center [294, 156] width 11 height 11
radio input "true"
click at [436, 286] on button "SUBMIT" at bounding box center [443, 284] width 97 height 23
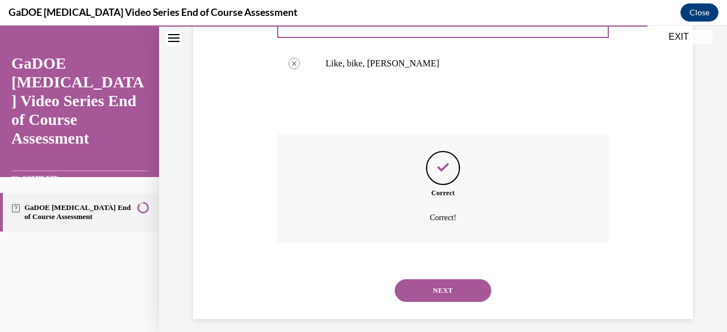
scroll to position [358, 0]
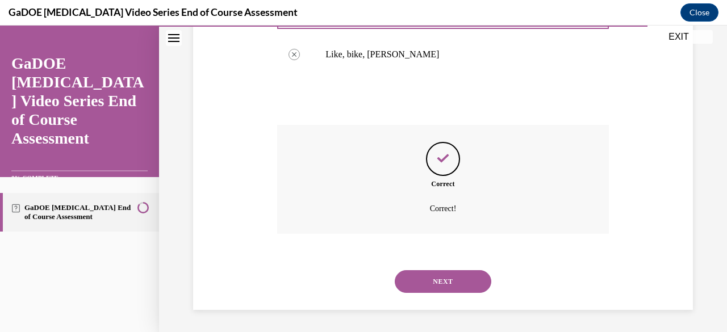
click at [449, 288] on button "NEXT" at bounding box center [443, 281] width 97 height 23
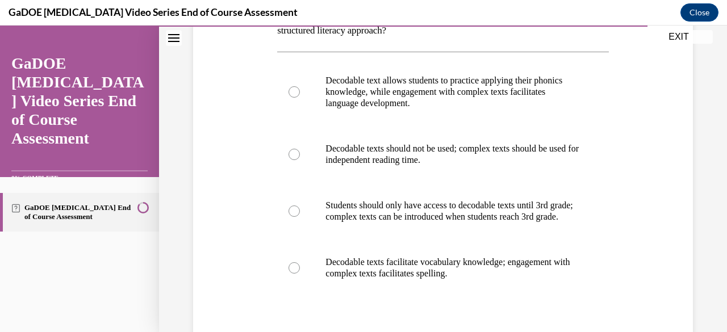
scroll to position [219, 0]
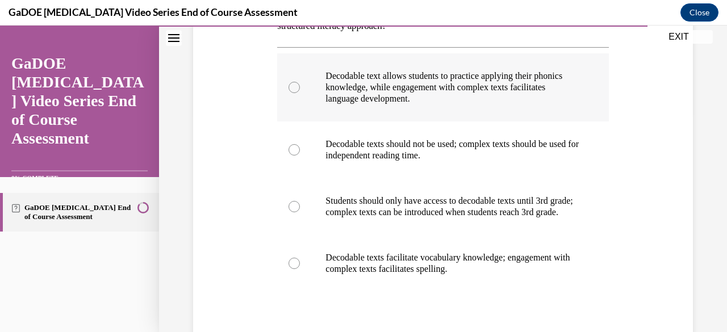
click at [286, 85] on label "Decodable text allows students to practice applying their phonics knowledge, wh…" at bounding box center [442, 87] width 331 height 68
click at [289, 85] on input "Decodable text allows students to practice applying their phonics knowledge, wh…" at bounding box center [294, 87] width 11 height 11
radio input "true"
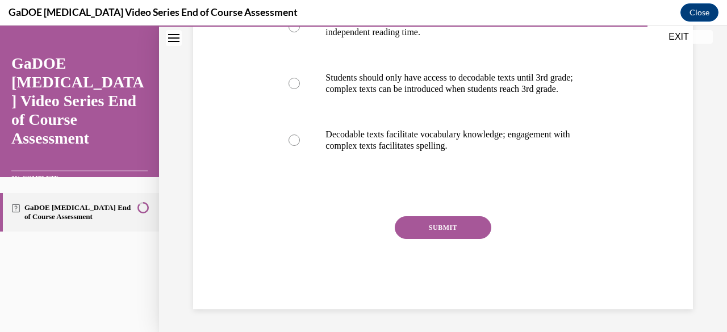
click at [456, 232] on button "SUBMIT" at bounding box center [443, 227] width 97 height 23
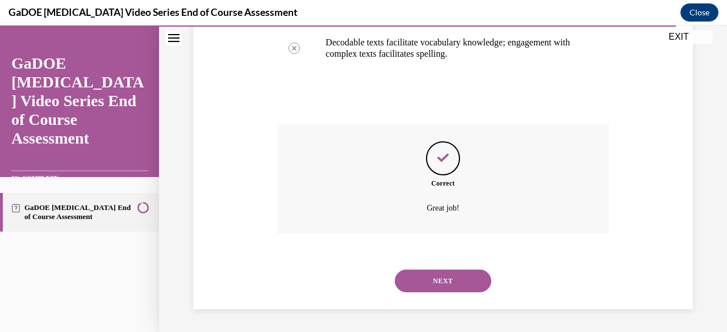
scroll to position [445, 0]
click at [455, 284] on button "NEXT" at bounding box center [443, 281] width 97 height 23
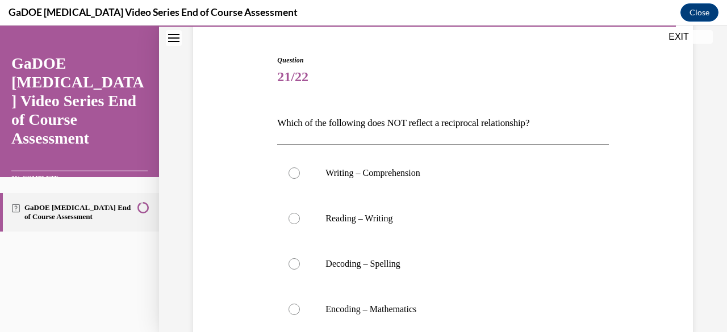
scroll to position [116, 0]
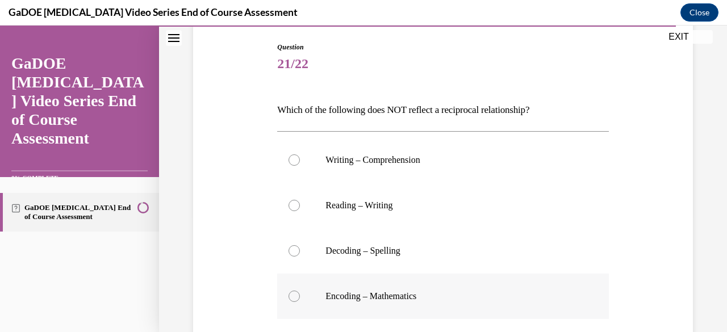
click at [295, 301] on label "Encoding – Mathematics" at bounding box center [442, 296] width 331 height 45
click at [295, 301] on input "Encoding – Mathematics" at bounding box center [294, 296] width 11 height 11
radio input "true"
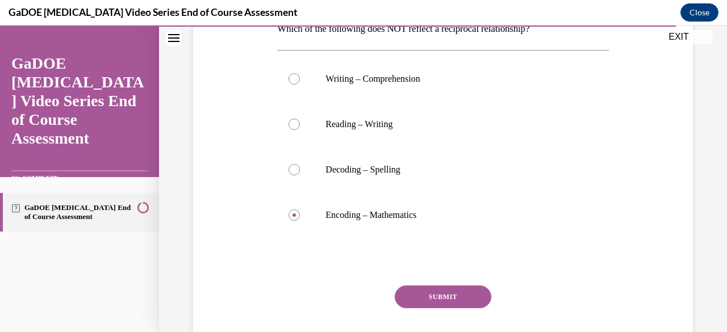
click at [440, 301] on button "SUBMIT" at bounding box center [443, 297] width 97 height 23
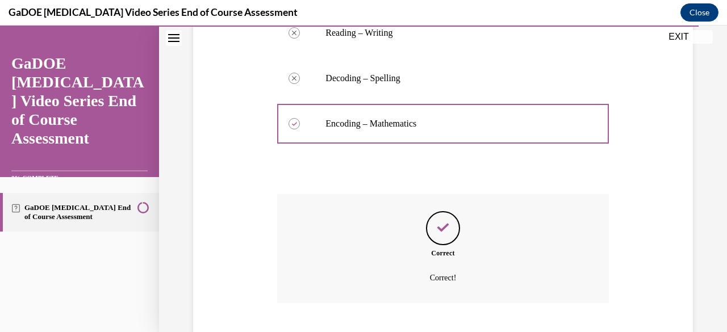
scroll to position [358, 0]
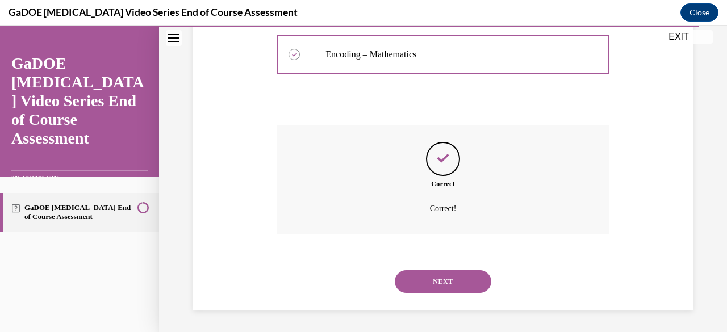
click at [451, 284] on button "NEXT" at bounding box center [443, 281] width 97 height 23
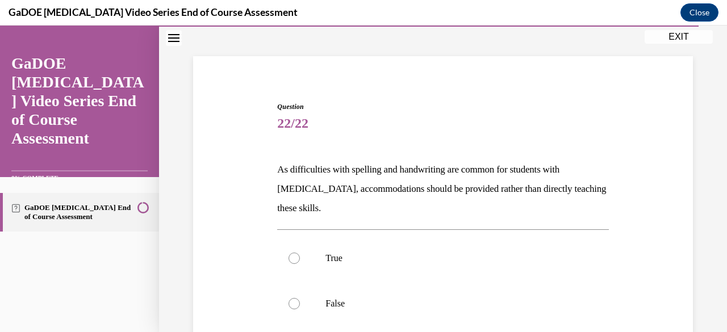
scroll to position [57, 0]
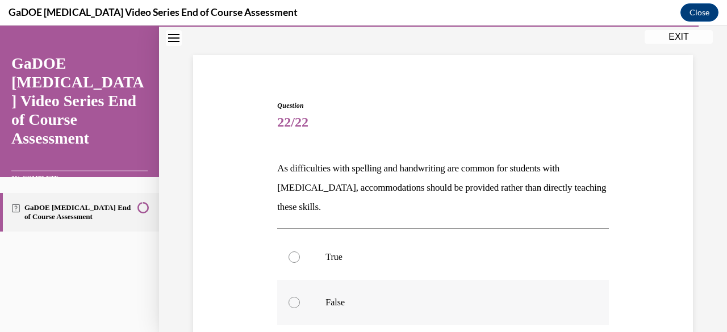
click at [297, 311] on label "False" at bounding box center [442, 302] width 331 height 45
click at [297, 309] on input "False" at bounding box center [294, 302] width 11 height 11
radio input "true"
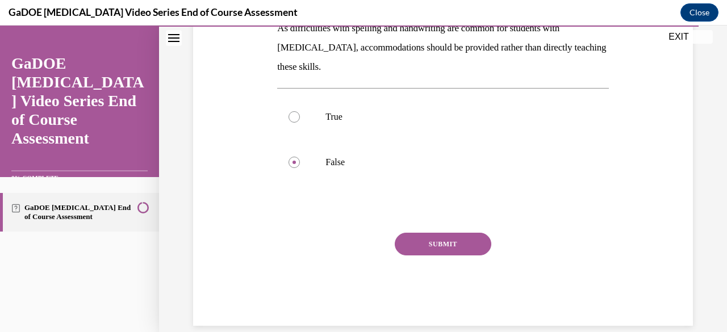
click at [448, 245] on button "SUBMIT" at bounding box center [443, 244] width 97 height 23
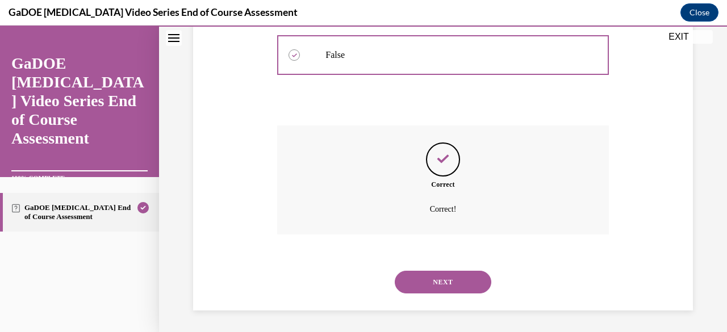
scroll to position [306, 0]
click at [450, 283] on button "NEXT" at bounding box center [443, 281] width 97 height 23
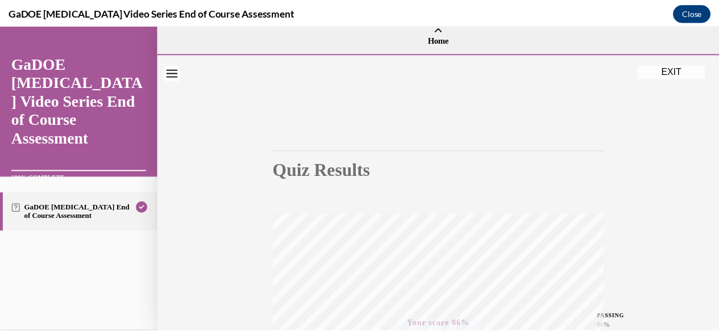
scroll to position [0, 0]
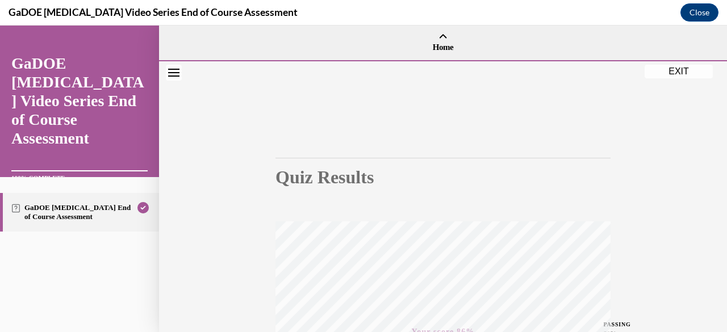
click at [685, 75] on button "EXIT" at bounding box center [679, 72] width 68 height 14
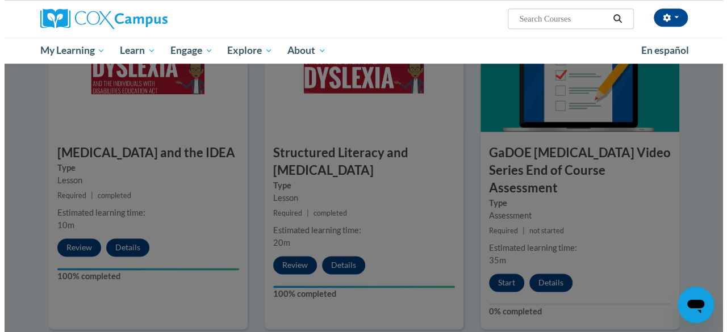
scroll to position [604, 0]
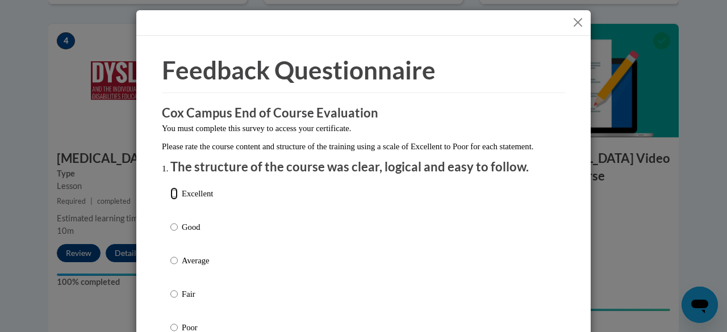
click at [170, 200] on input "Excellent" at bounding box center [173, 194] width 7 height 13
radio input "true"
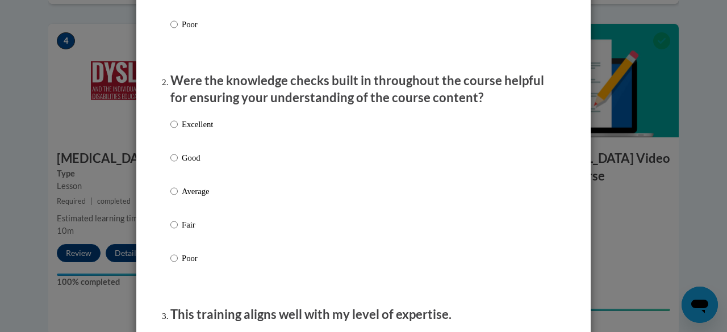
scroll to position [307, 0]
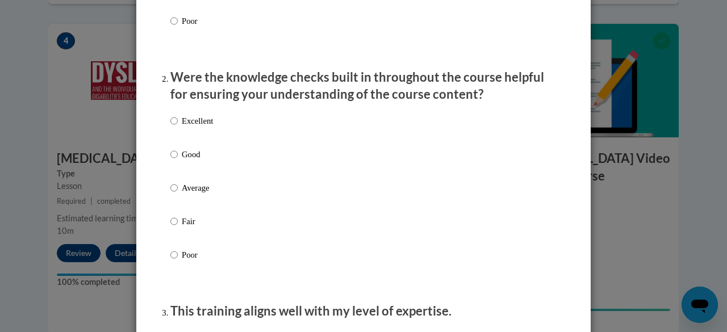
click at [170, 179] on label "Good" at bounding box center [191, 163] width 43 height 31
click at [170, 161] on input "Good" at bounding box center [173, 154] width 7 height 13
radio input "true"
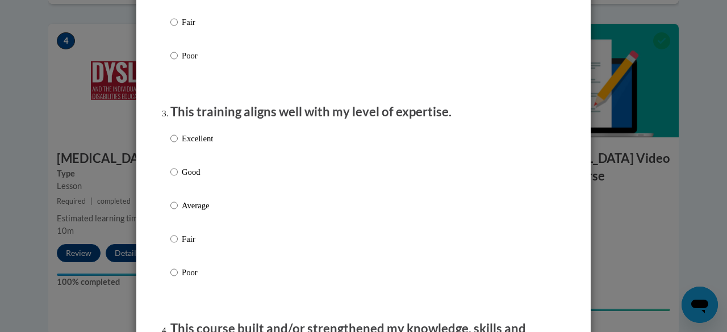
scroll to position [515, 0]
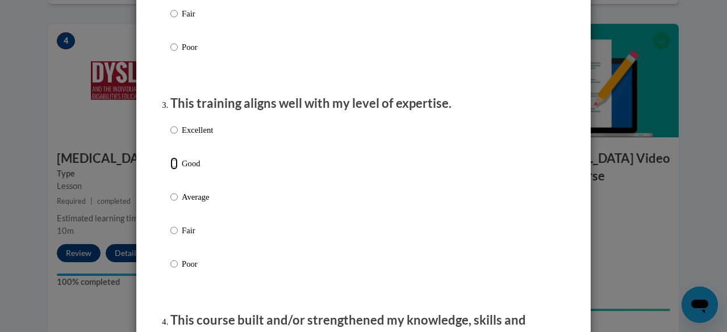
click at [170, 170] on input "Good" at bounding box center [173, 163] width 7 height 13
radio input "true"
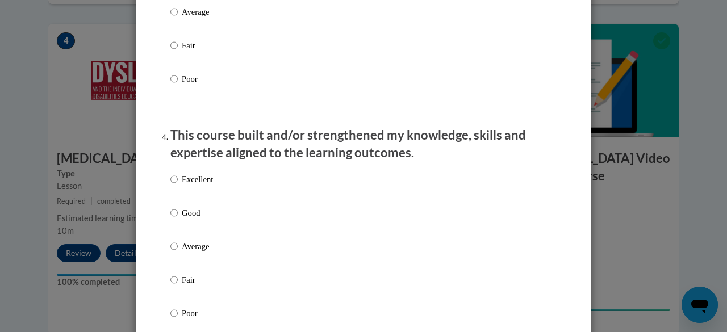
scroll to position [701, 0]
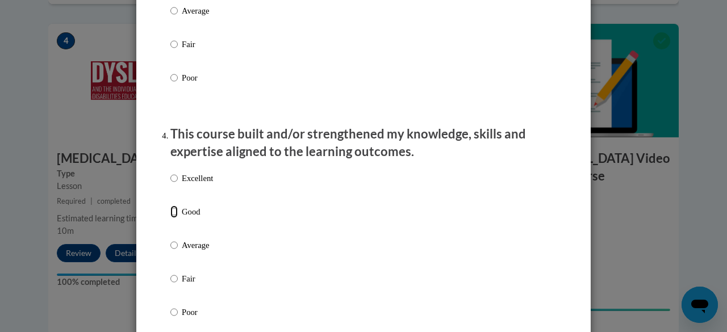
click at [170, 218] on input "Good" at bounding box center [173, 212] width 7 height 13
radio input "true"
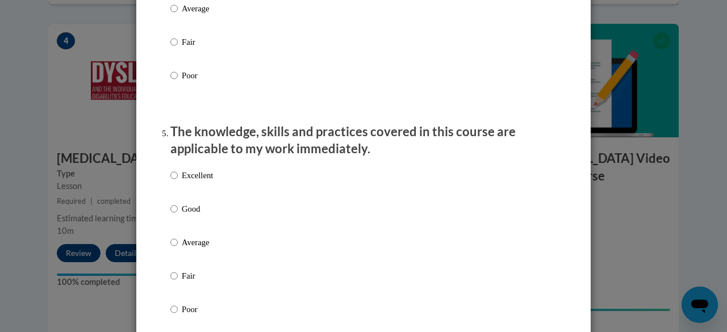
scroll to position [940, 0]
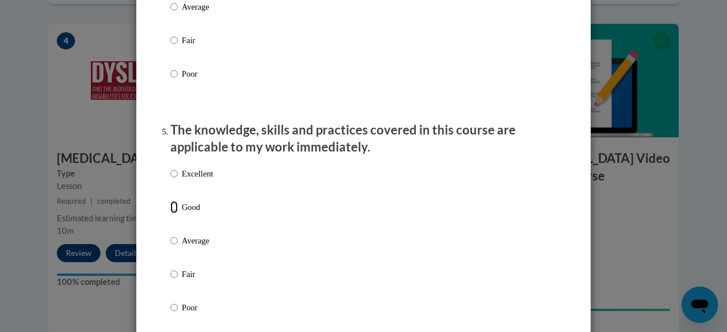
click at [173, 214] on input "Good" at bounding box center [173, 207] width 7 height 13
radio input "true"
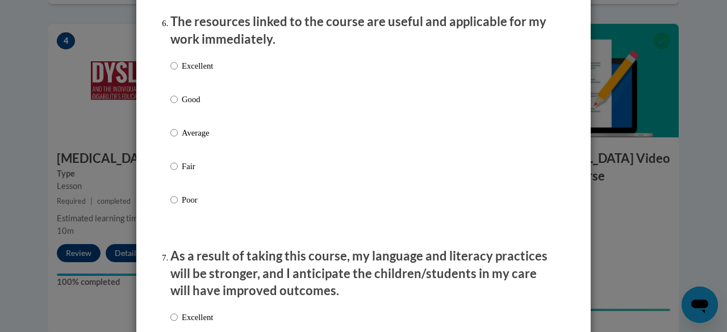
scroll to position [1291, 0]
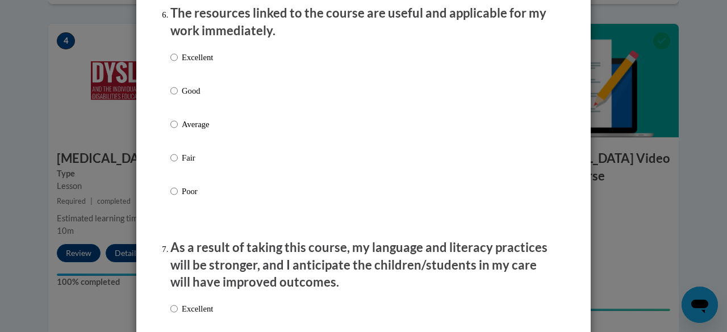
click at [182, 97] on p "Good" at bounding box center [197, 91] width 31 height 13
click at [178, 97] on input "Good" at bounding box center [173, 91] width 7 height 13
radio input "true"
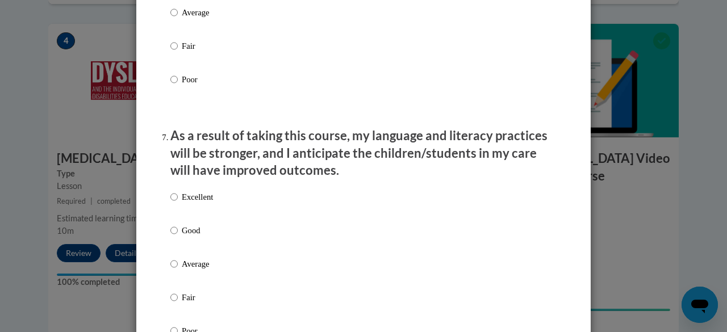
scroll to position [1411, 0]
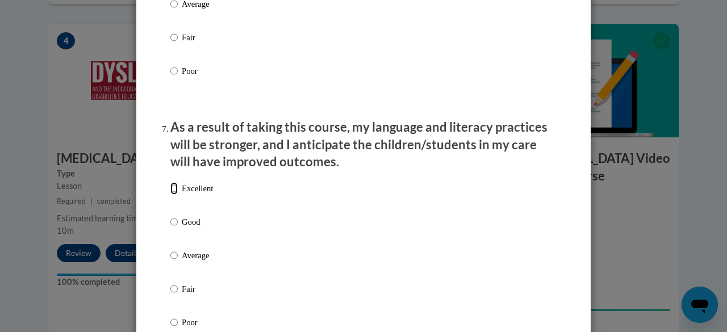
click at [170, 195] on input "Excellent" at bounding box center [173, 188] width 7 height 13
radio input "true"
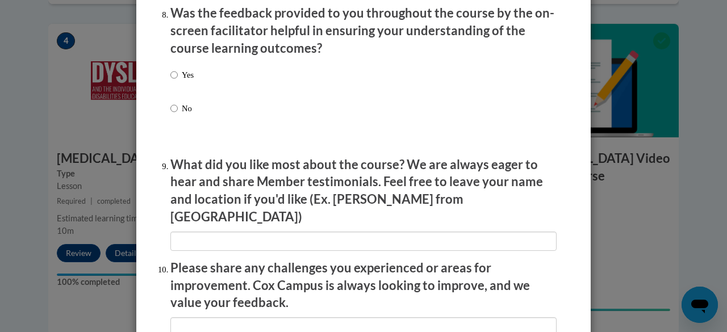
scroll to position [1779, 0]
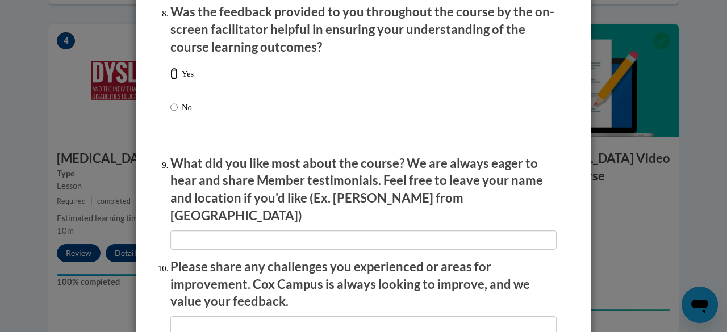
click at [170, 80] on input "Yes" at bounding box center [173, 74] width 7 height 13
radio input "true"
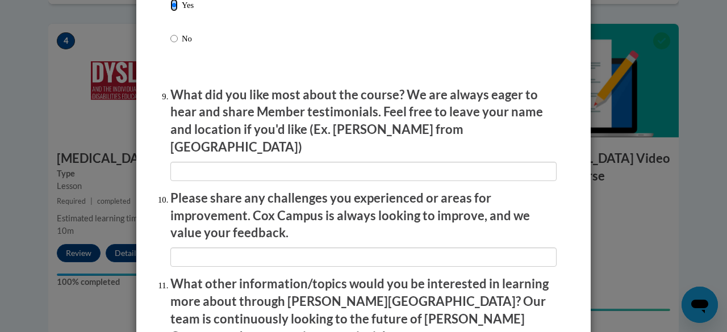
scroll to position [1859, 0]
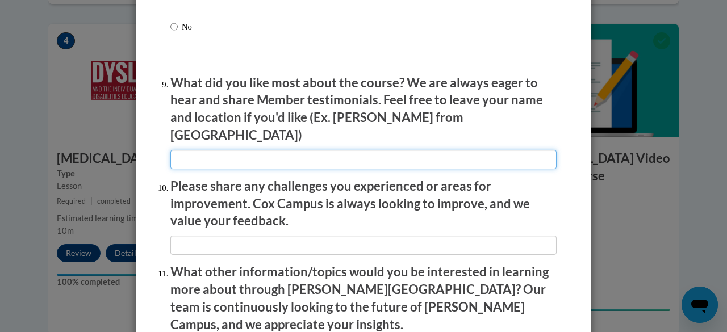
click at [481, 150] on input "textbox" at bounding box center [363, 159] width 386 height 19
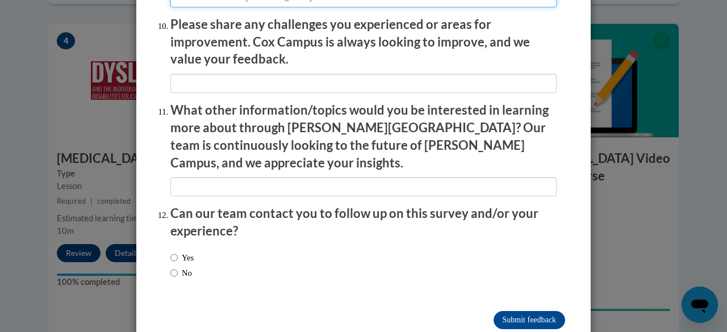
scroll to position [2030, 0]
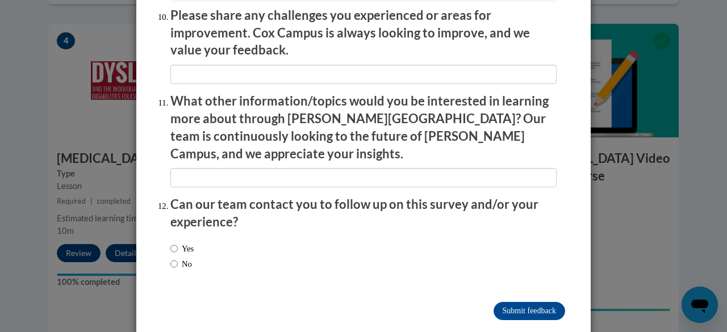
type input "I learned more about dyslexia"
click at [170, 243] on input "Yes" at bounding box center [173, 249] width 7 height 13
radio input "true"
click at [520, 302] on input "Submit feedback" at bounding box center [530, 311] width 72 height 18
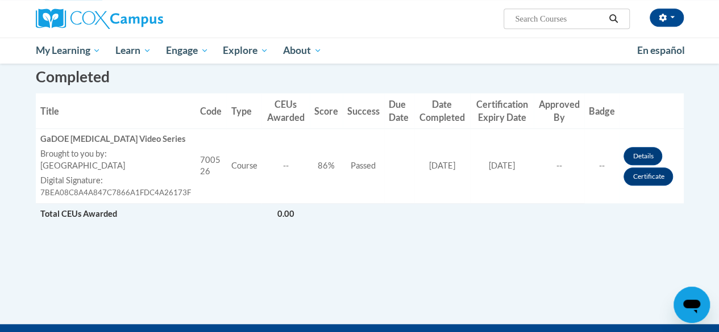
scroll to position [287, 0]
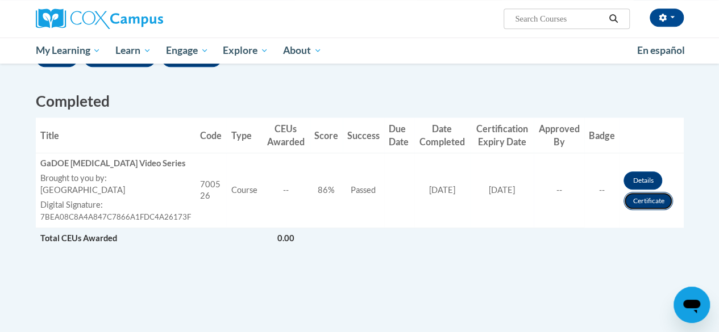
click at [647, 203] on link "Certificate" at bounding box center [647, 201] width 49 height 18
click at [652, 205] on link "Certificate" at bounding box center [647, 201] width 49 height 18
click at [647, 180] on link "Details" at bounding box center [642, 181] width 39 height 18
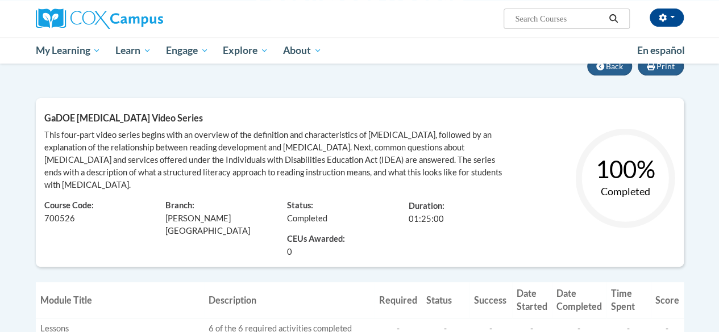
scroll to position [114, 0]
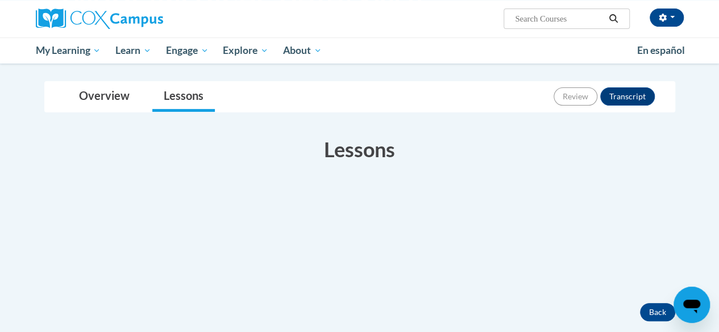
scroll to position [124, 0]
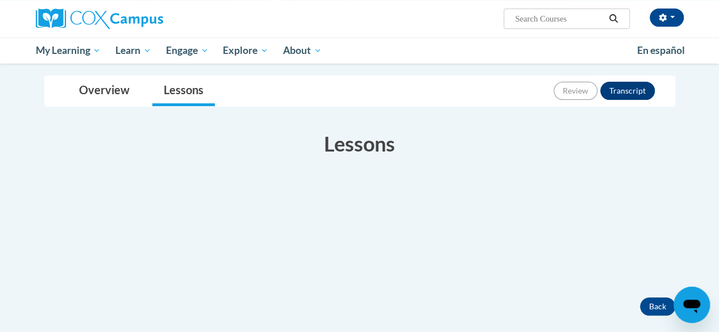
click at [630, 94] on button "Transcript" at bounding box center [627, 91] width 55 height 18
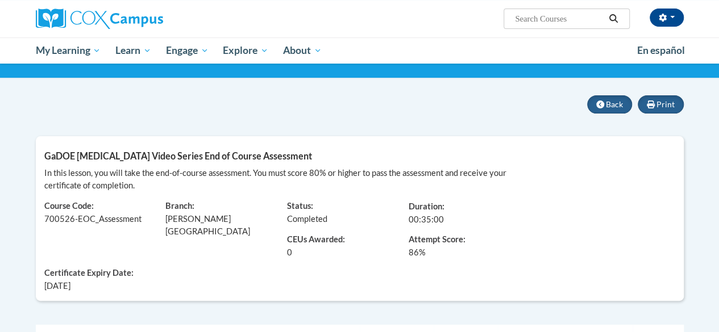
scroll to position [70, 0]
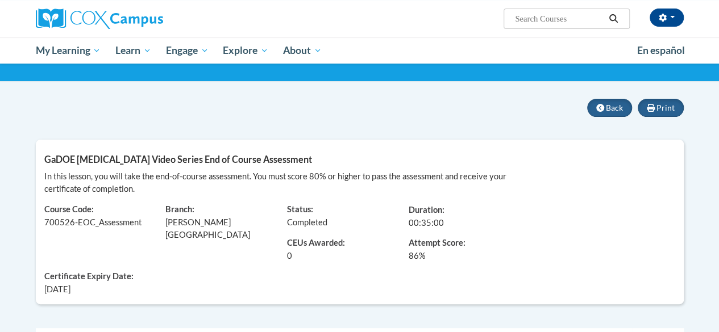
click at [486, 251] on div "Learner: [PERSON_NAME] Course Code: 700526-EOC_Assessment Branch: [PERSON_NAME]…" at bounding box center [279, 245] width 486 height 101
click at [534, 200] on div "In this lesson, you will take the end-of-course assessment. You must score 80% …" at bounding box center [360, 233] width 648 height 126
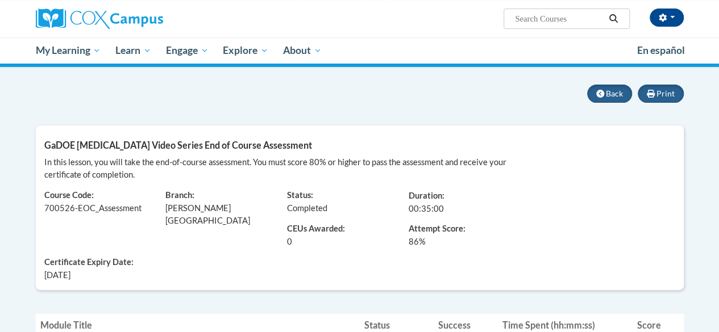
scroll to position [85, 0]
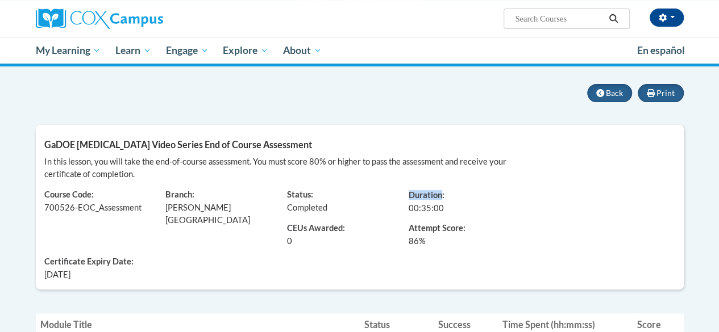
click at [370, 173] on div "In this lesson, you will take the end-of-course assessment. You must score 80% …" at bounding box center [278, 168] width 469 height 25
click at [368, 174] on div "In this lesson, you will take the end-of-course assessment. You must score 80% …" at bounding box center [278, 168] width 469 height 25
click at [284, 121] on div "Print Back GaDOE [MEDICAL_DATA] Video Series End of Course Assessment In this l…" at bounding box center [360, 188] width 648 height 209
click at [298, 141] on h5 "GaDOE [MEDICAL_DATA] Video Series End of Course Assessment" at bounding box center [359, 144] width 631 height 11
click at [324, 152] on div "GaDOE [MEDICAL_DATA] Video Series End of Course Assessment In this lesson, you …" at bounding box center [360, 207] width 648 height 165
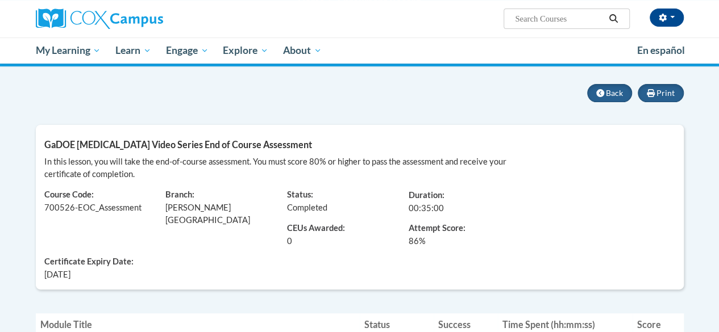
click at [526, 216] on div "In this lesson, you will take the end-of-course assessment. You must score 80% …" at bounding box center [360, 219] width 648 height 126
